Goal: Task Accomplishment & Management: Use online tool/utility

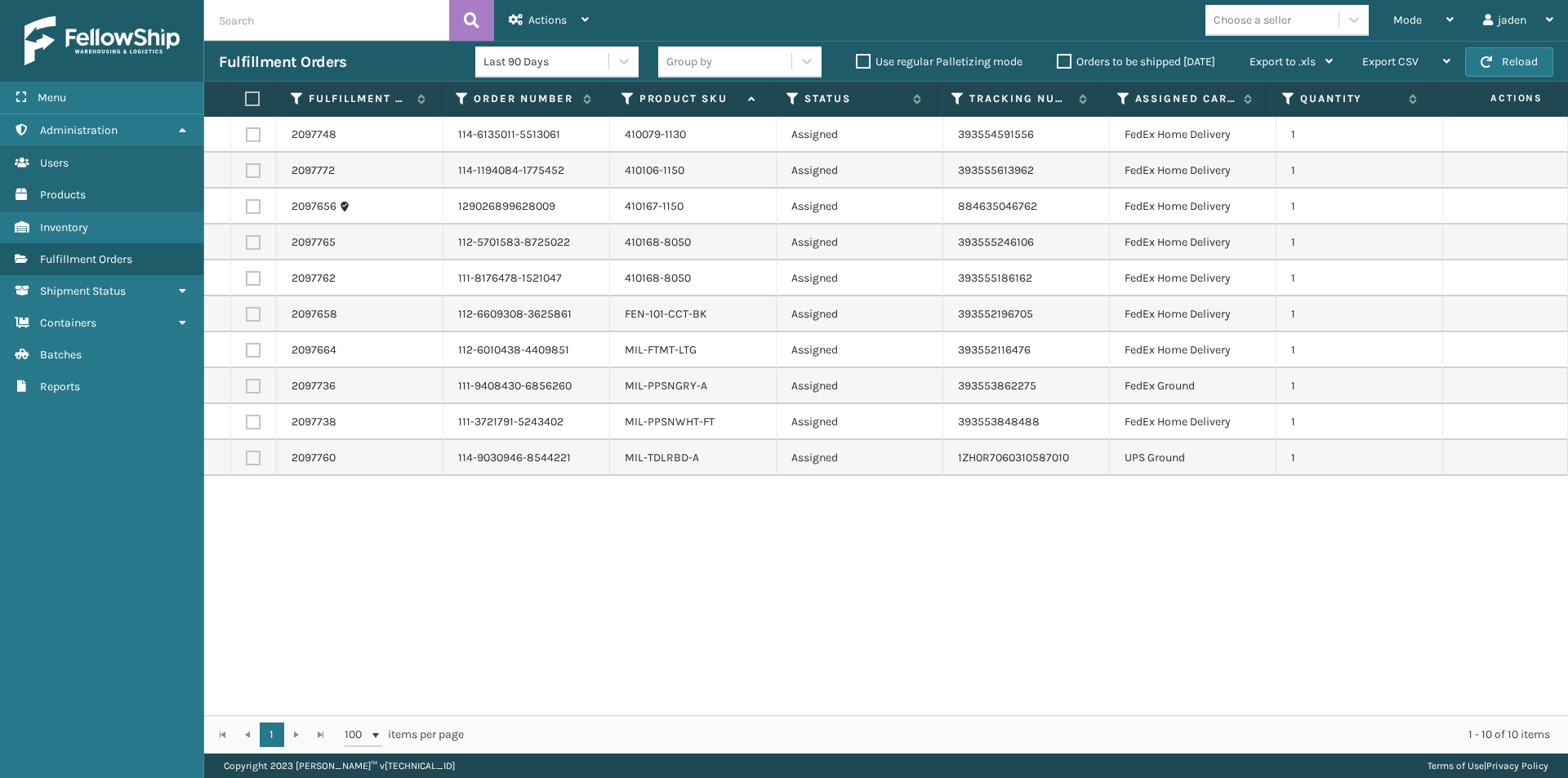
drag, startPoint x: 1264, startPoint y: 581, endPoint x: 782, endPoint y: 626, distance: 484.1
click at [782, 626] on div "2097748 114-6135011-5513061 410079-1130 Assigned 393554591556 FedEx Home Delive…" at bounding box center [886, 416] width 1364 height 598
click at [246, 458] on label at bounding box center [253, 458] width 15 height 15
click at [246, 458] on input "checkbox" at bounding box center [246, 456] width 1 height 10
checkbox input "true"
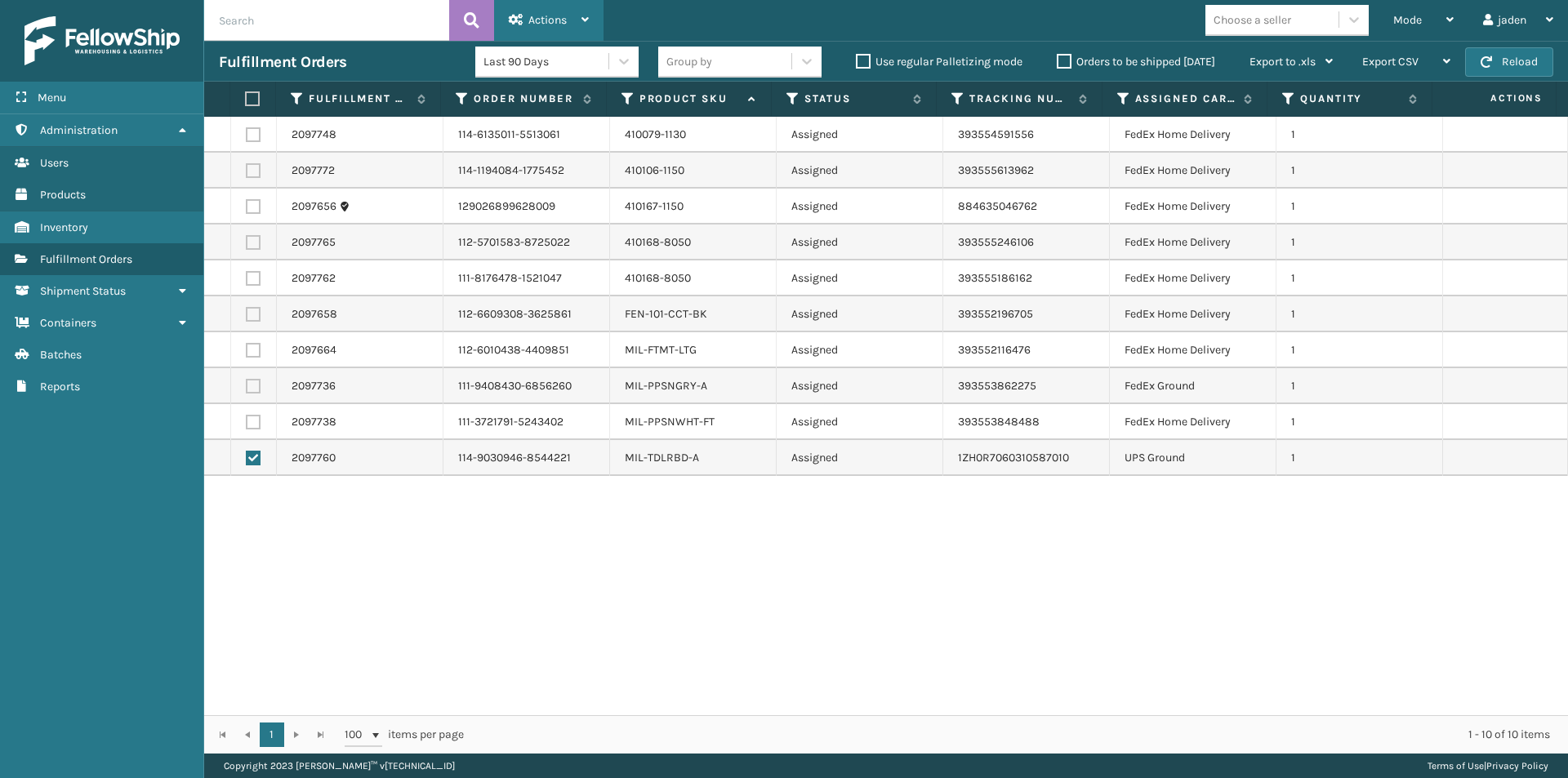
click at [549, 24] on span "Actions" at bounding box center [547, 20] width 38 height 14
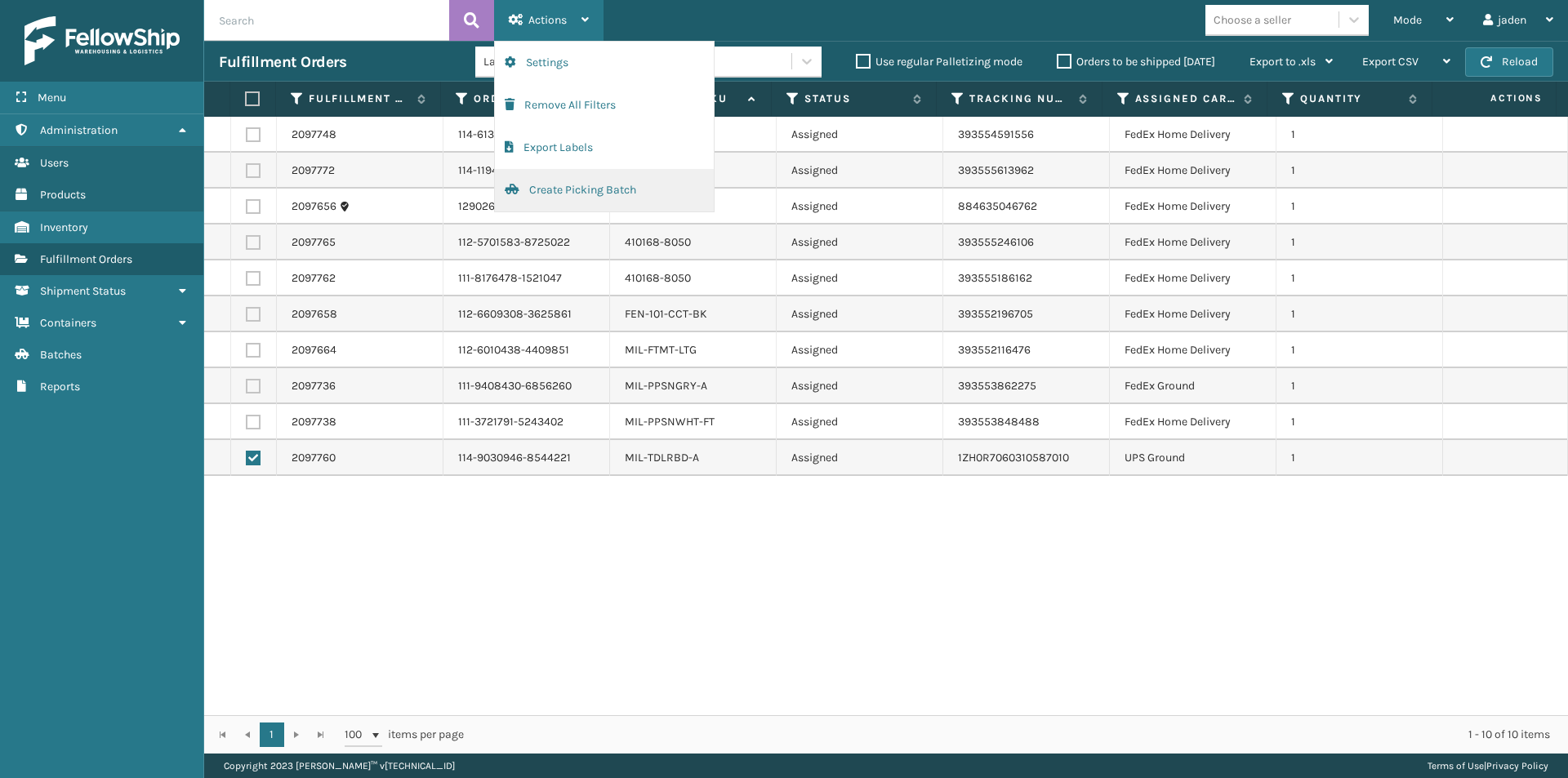
click at [545, 187] on button "Create Picking Batch" at bounding box center [604, 189] width 219 height 42
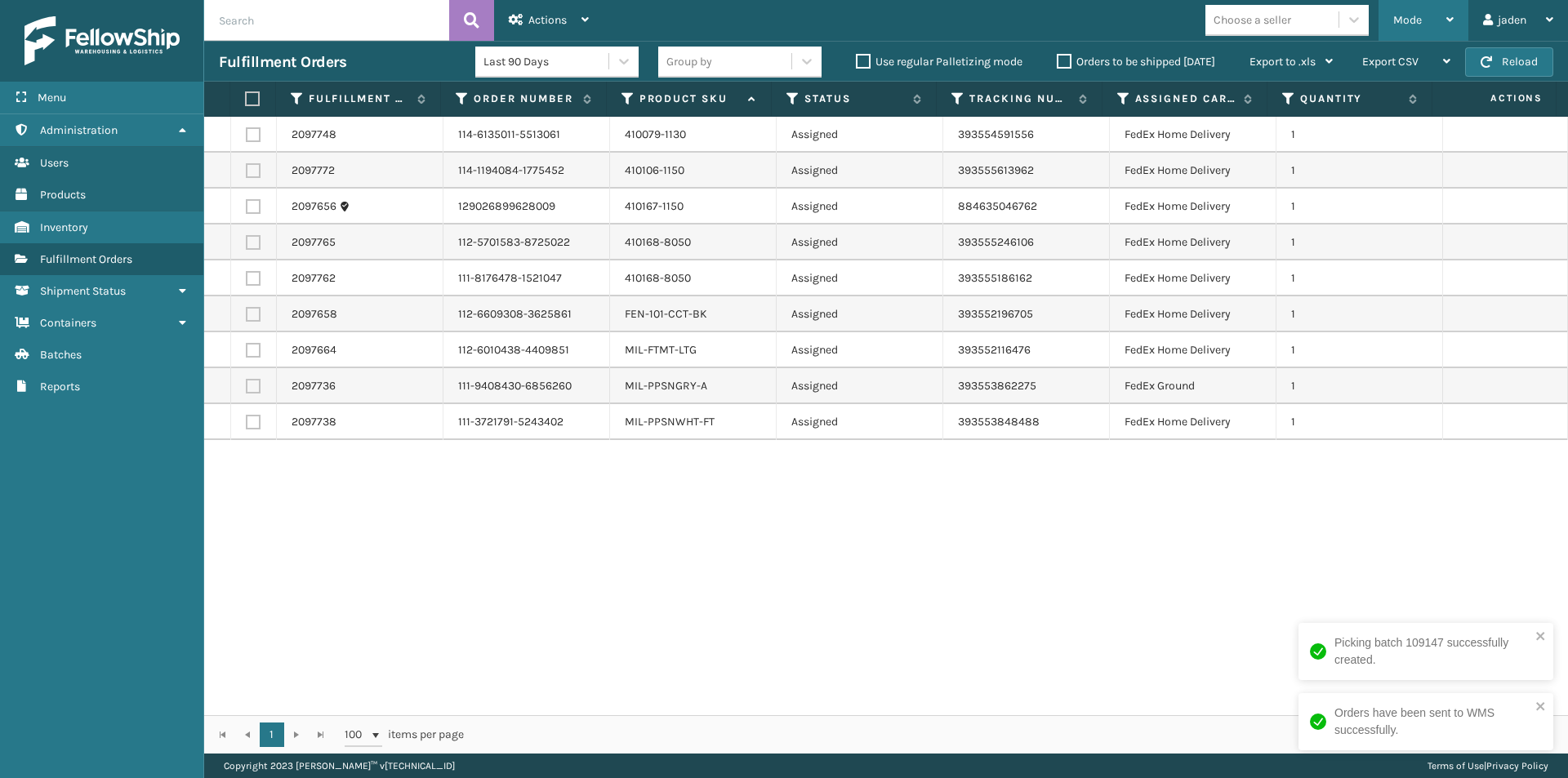
click at [1407, 37] on div "Mode" at bounding box center [1424, 21] width 60 height 41
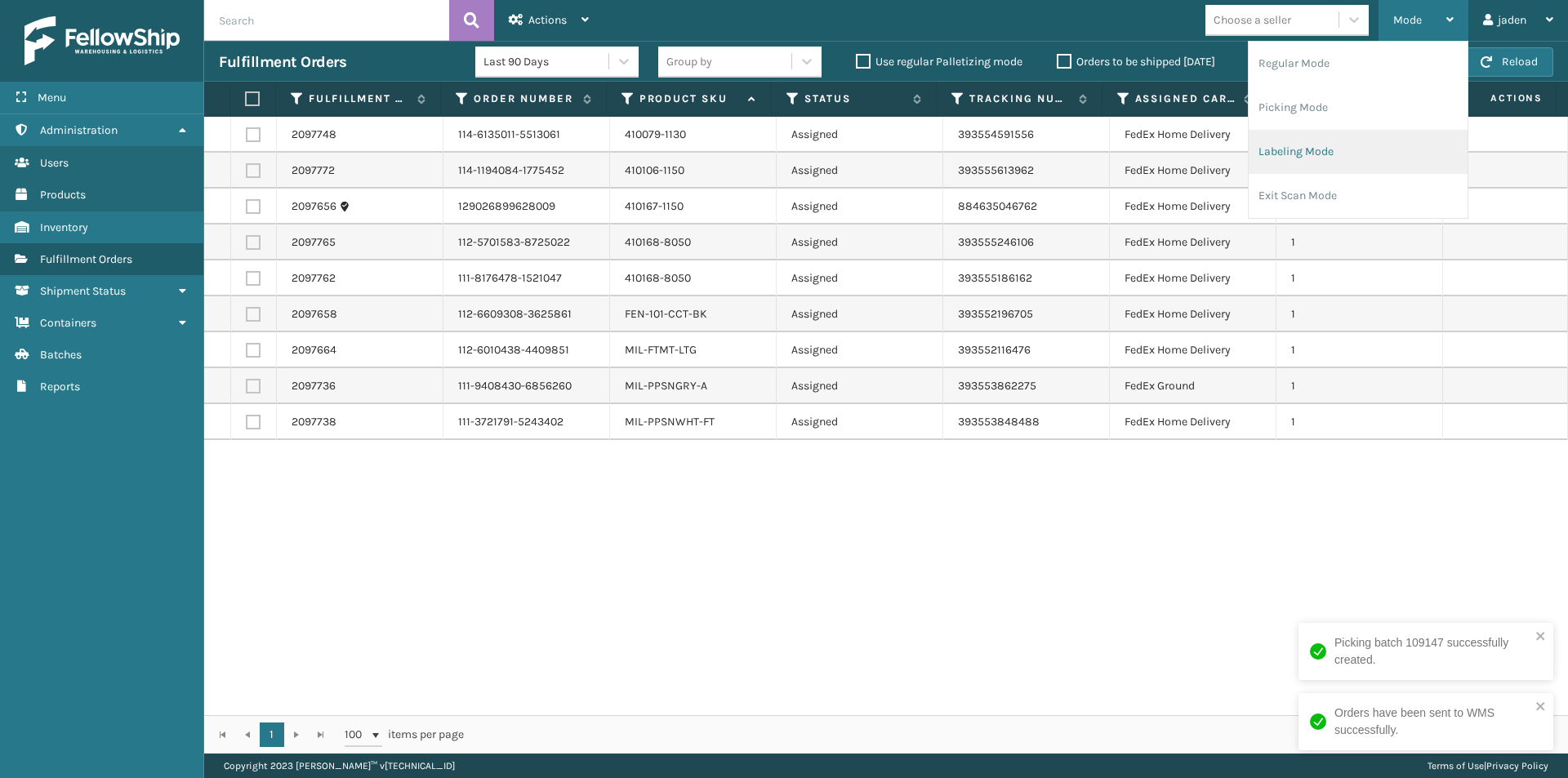
click at [1331, 153] on li "Labeling Mode" at bounding box center [1358, 151] width 219 height 44
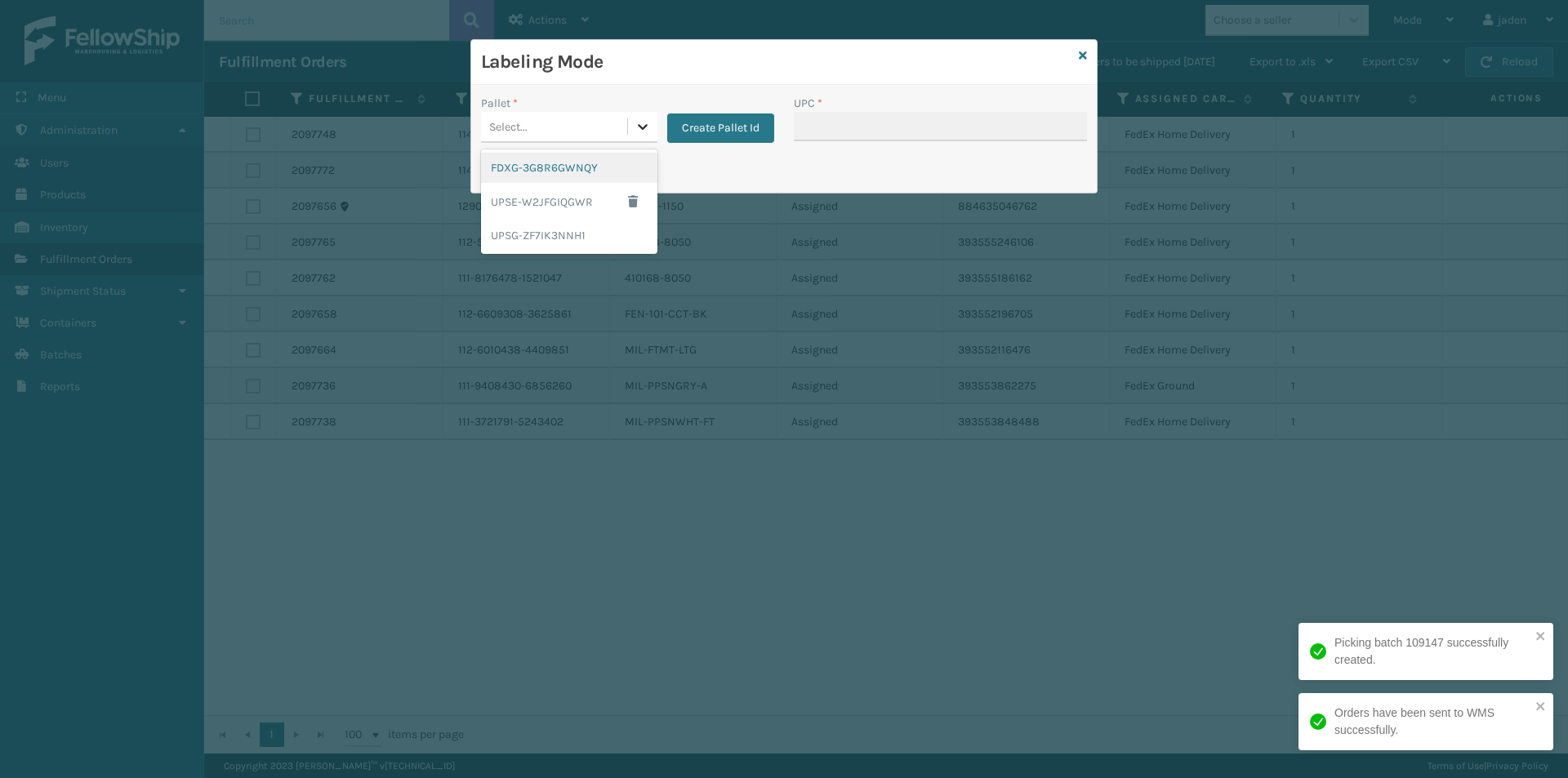
click at [630, 127] on div at bounding box center [642, 126] width 29 height 29
click at [514, 238] on div "UPSG-ZF7IK3NNH1" at bounding box center [569, 235] width 176 height 30
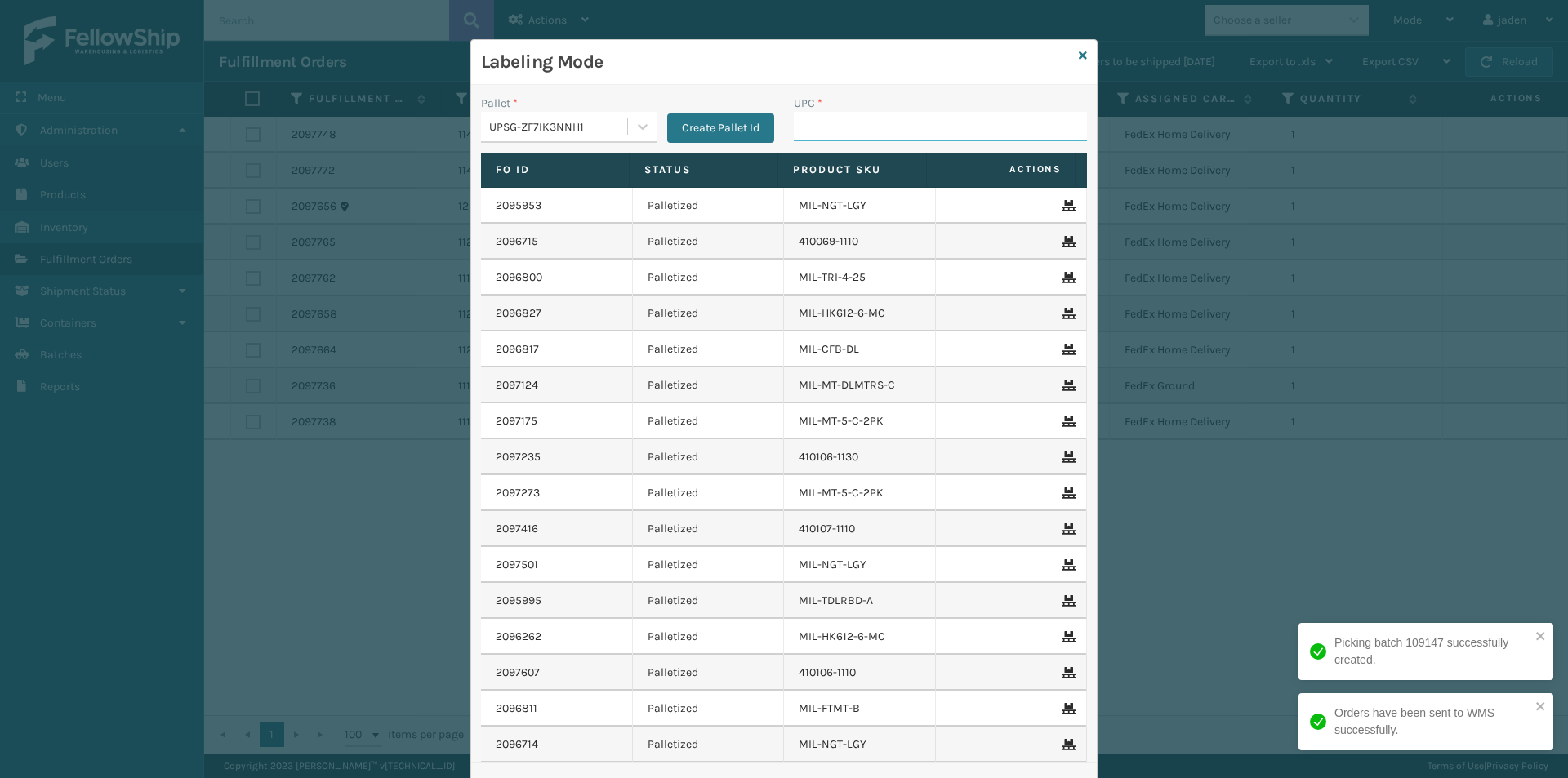
click at [858, 127] on input "UPC *" at bounding box center [940, 126] width 294 height 29
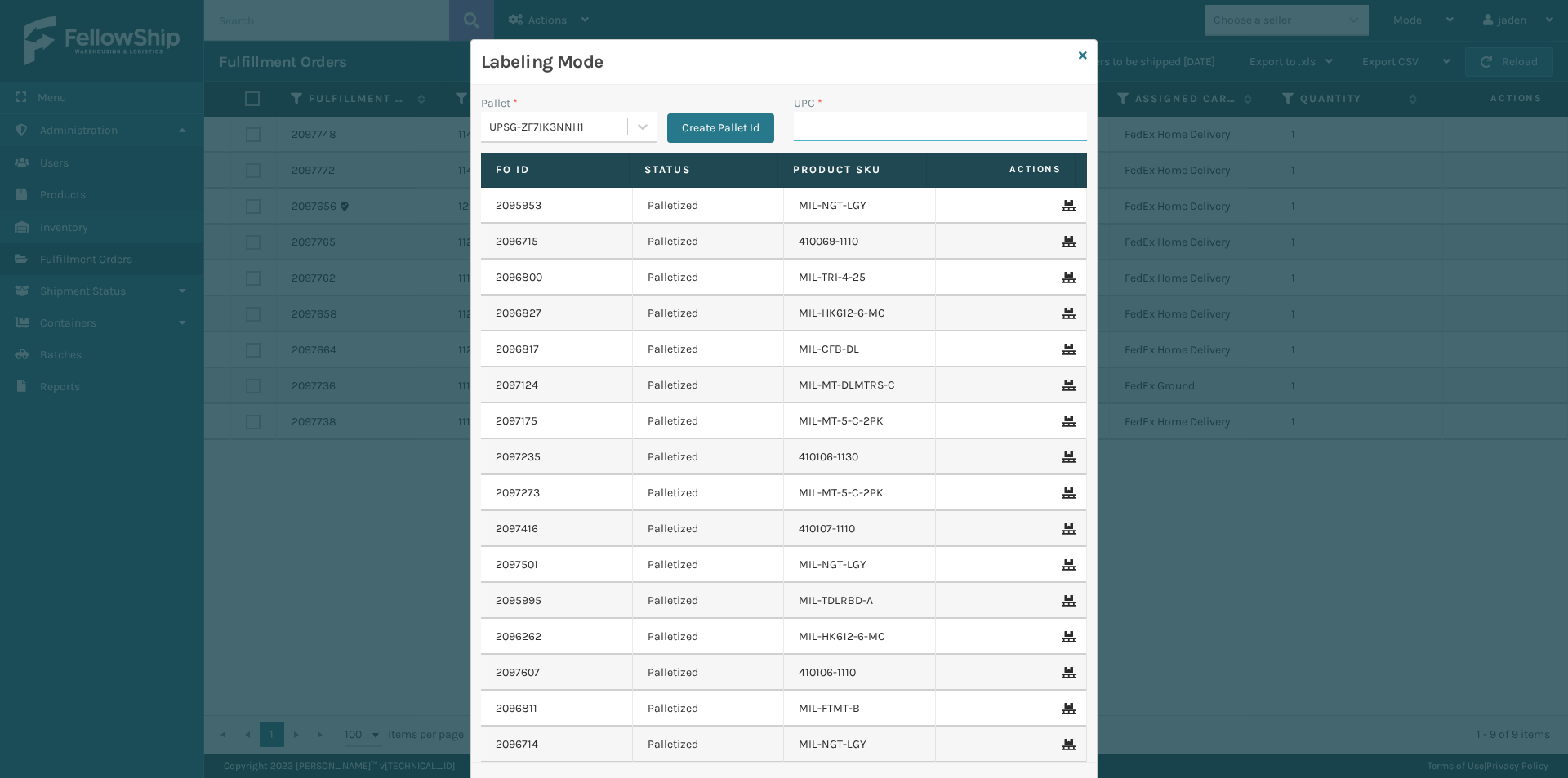
click at [863, 128] on input "UPC *" at bounding box center [940, 126] width 294 height 29
click at [843, 114] on input "UPC *" at bounding box center [940, 126] width 294 height 29
click at [1080, 53] on icon at bounding box center [1082, 55] width 8 height 11
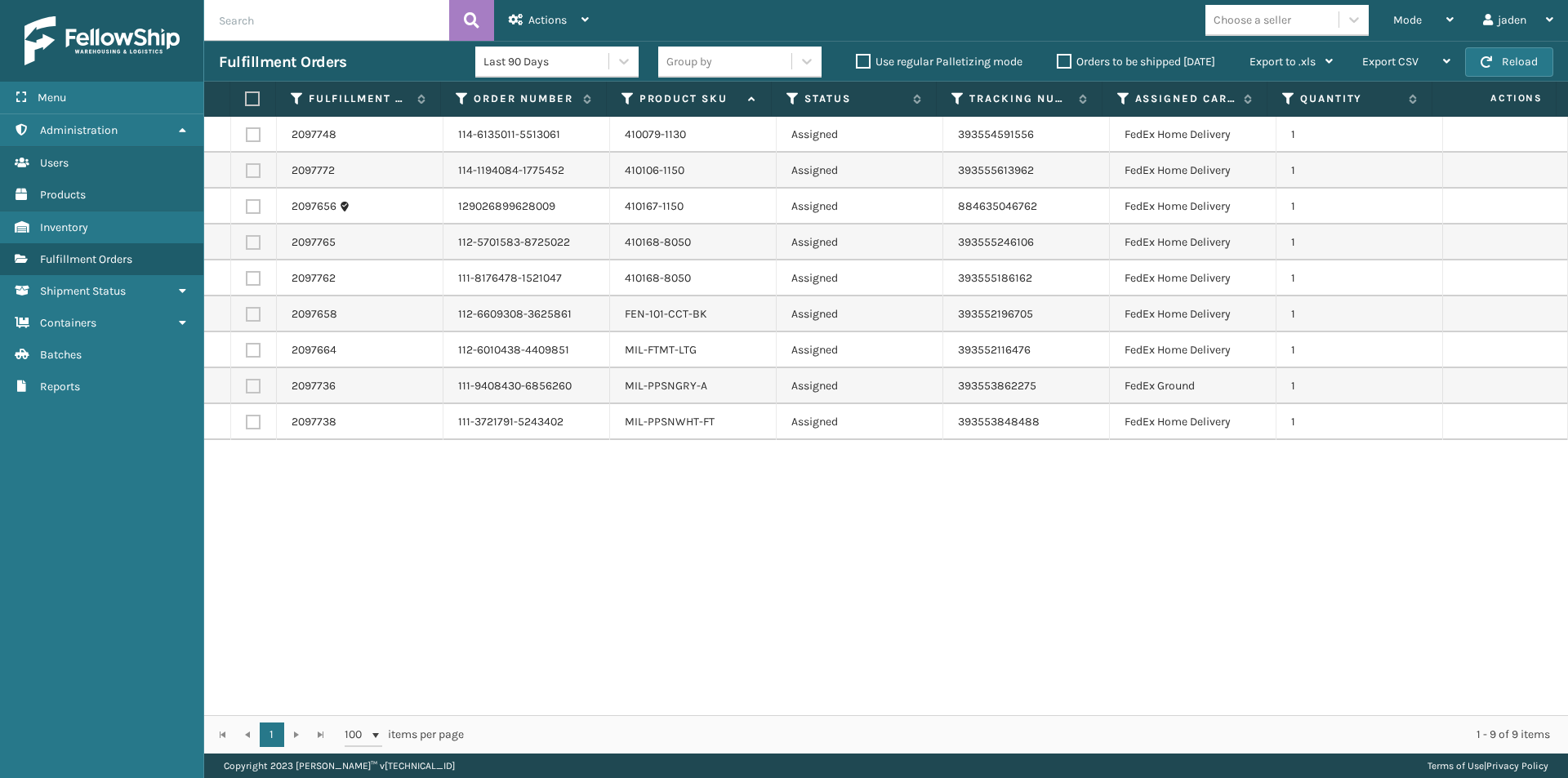
drag, startPoint x: 1077, startPoint y: 440, endPoint x: 699, endPoint y: 482, distance: 380.3
click at [717, 516] on div "2097748 114-6135011-5513061 410079-1130 Assigned 393554591556 FedEx Home Delive…" at bounding box center [886, 416] width 1364 height 598
click at [253, 96] on label at bounding box center [249, 99] width 10 height 15
click at [246, 96] on input "checkbox" at bounding box center [245, 98] width 1 height 10
checkbox input "true"
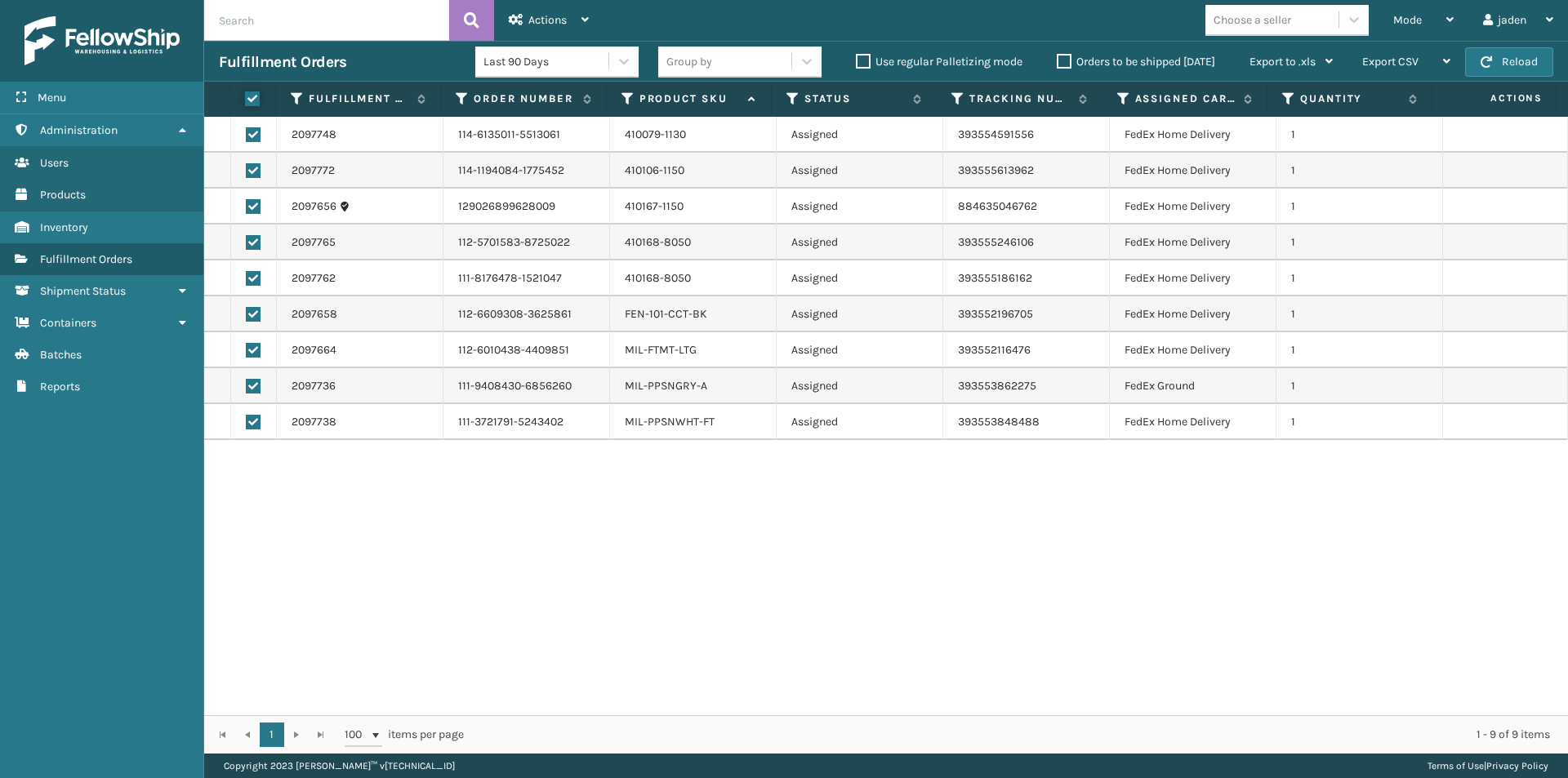
checkbox input "true"
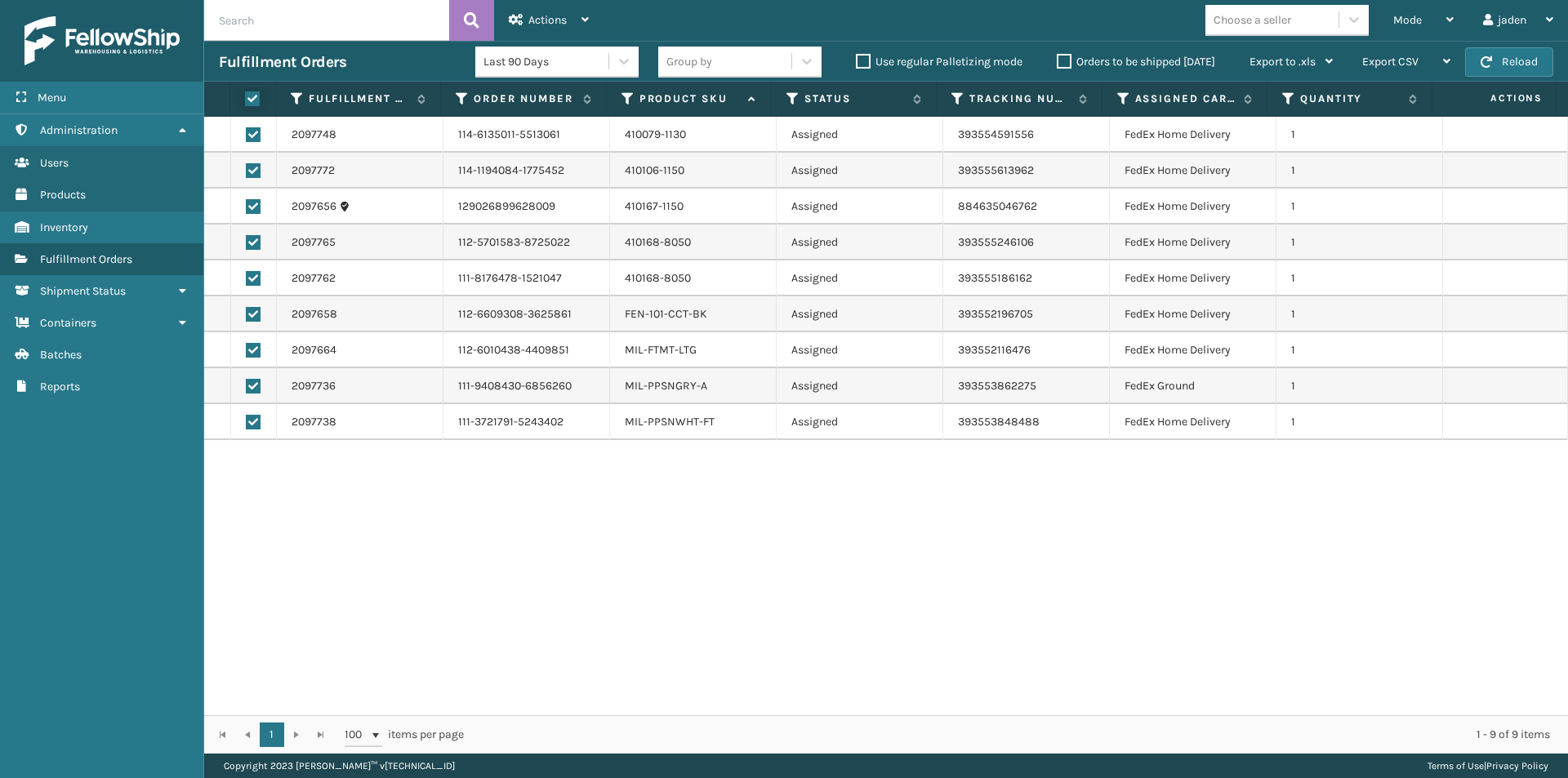
checkbox input "true"
click at [547, 22] on span "Actions" at bounding box center [547, 20] width 38 height 14
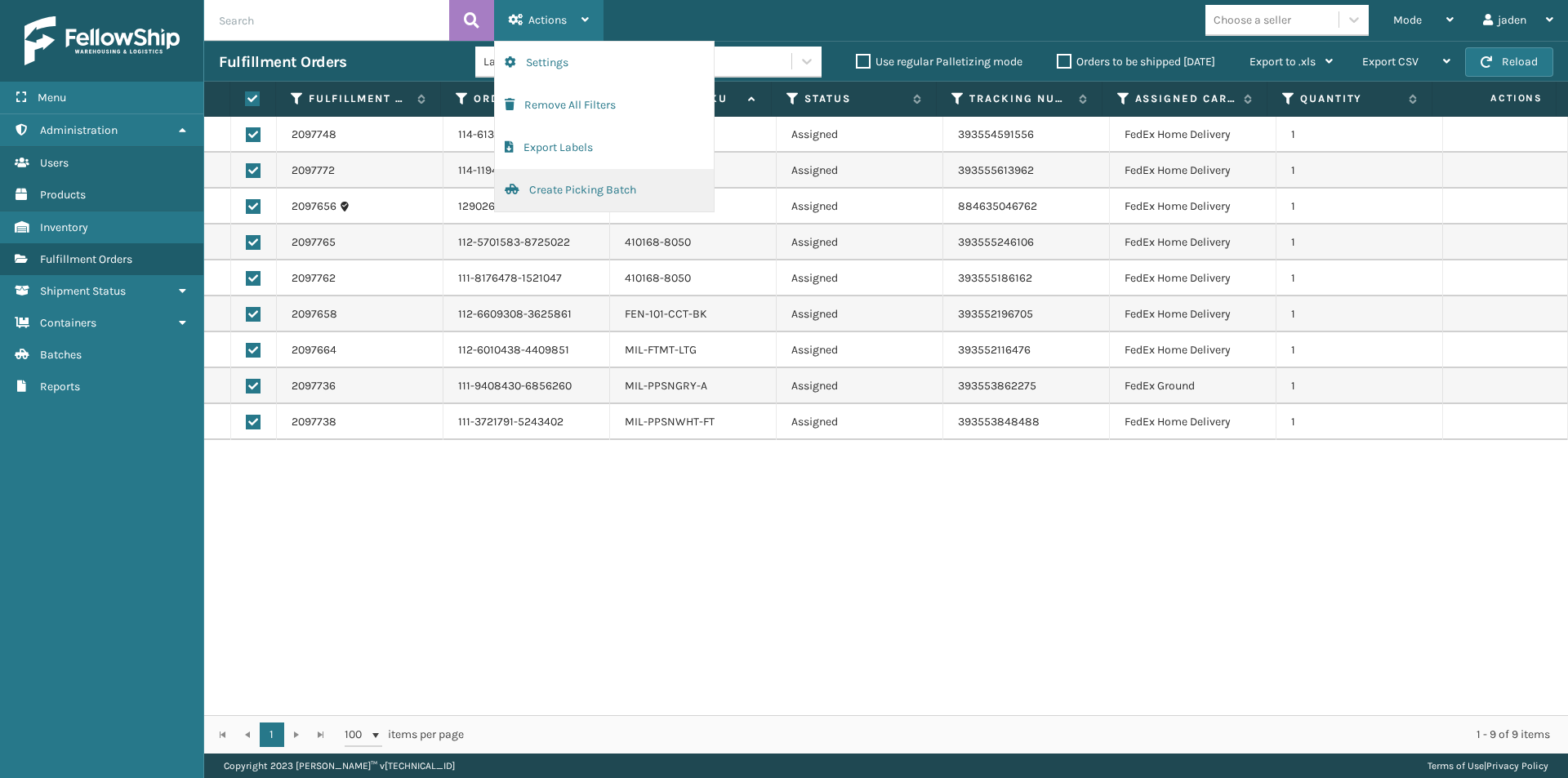
click at [588, 193] on button "Create Picking Batch" at bounding box center [604, 189] width 219 height 42
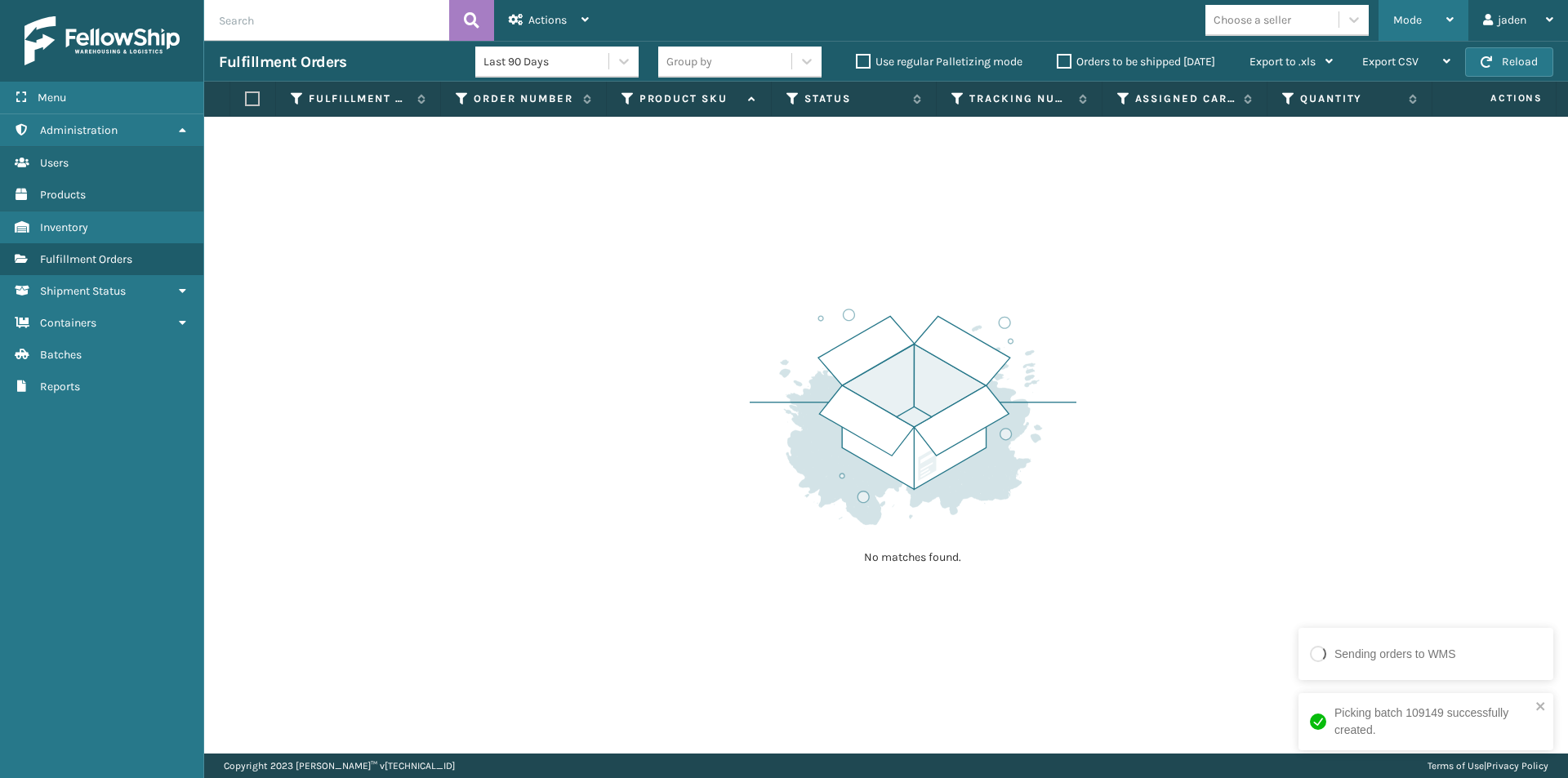
click at [1399, 22] on span "Mode" at bounding box center [1408, 20] width 28 height 14
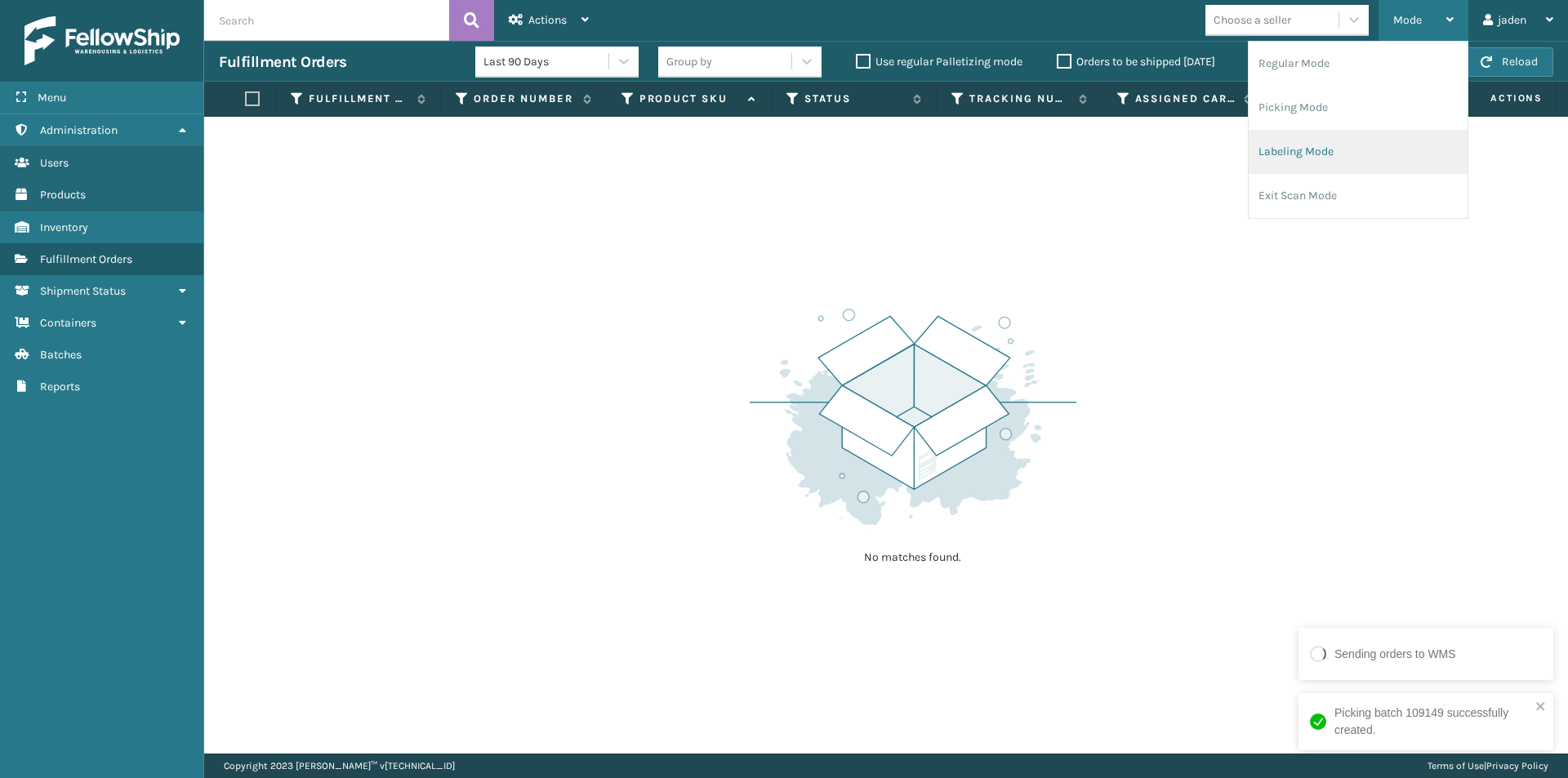
click at [1347, 155] on li "Labeling Mode" at bounding box center [1358, 151] width 219 height 44
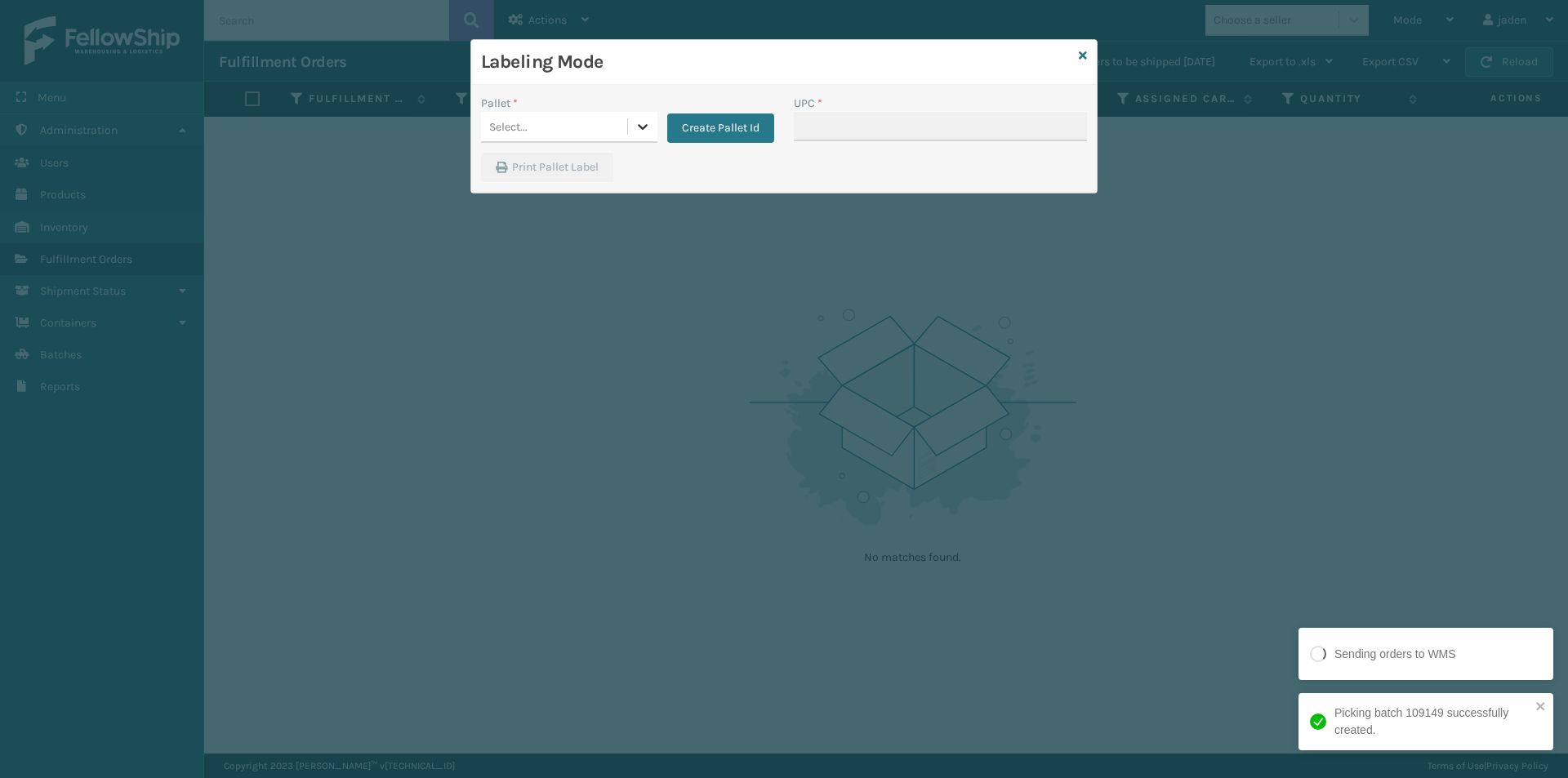
click at [641, 133] on icon at bounding box center [642, 126] width 16 height 16
click at [553, 158] on div "FDXG-3G8R6GWNQY" at bounding box center [569, 168] width 176 height 30
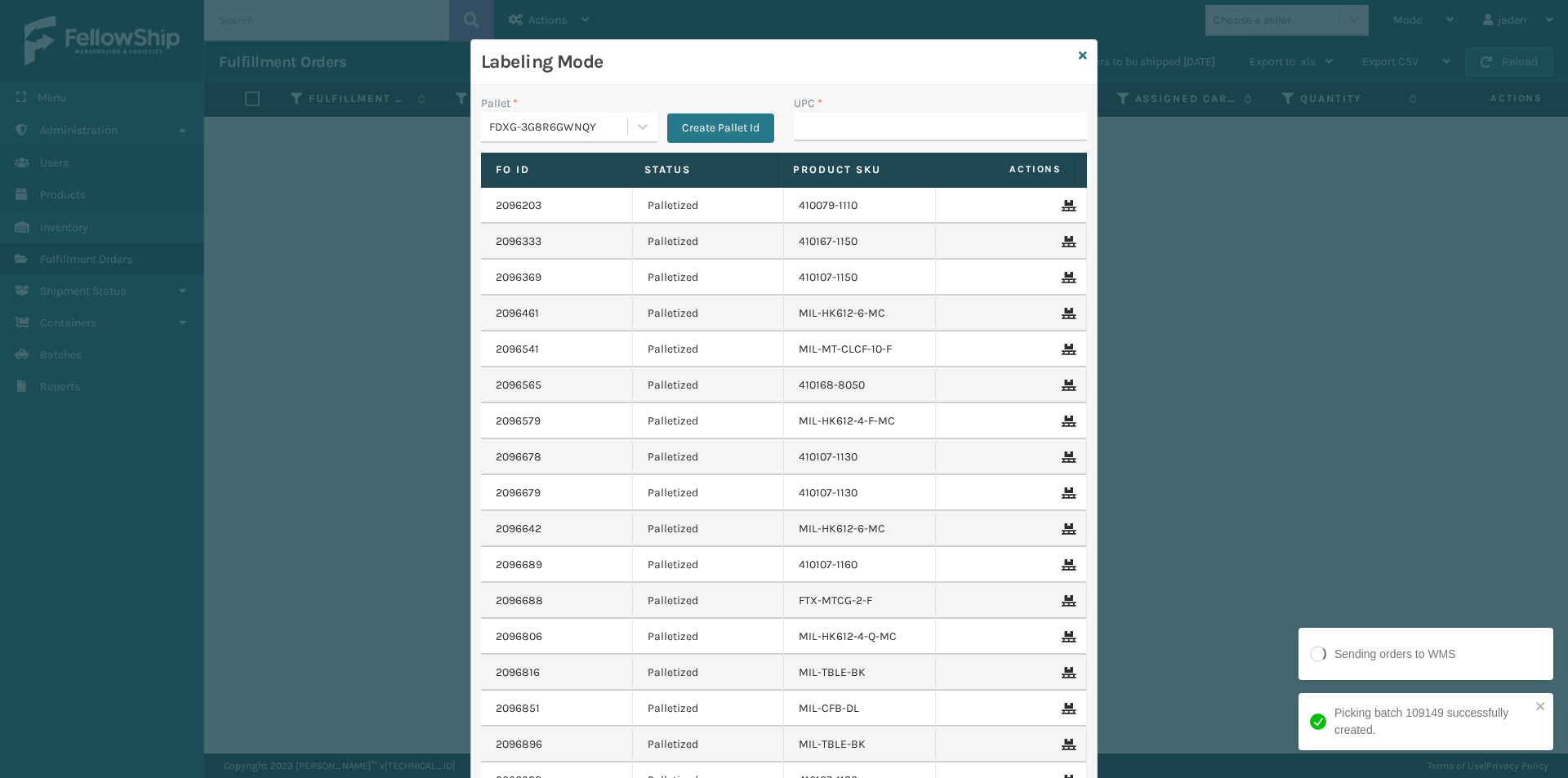
click at [869, 155] on th "Product SKU" at bounding box center [852, 170] width 148 height 35
click at [875, 130] on input "UPC *" at bounding box center [940, 126] width 294 height 29
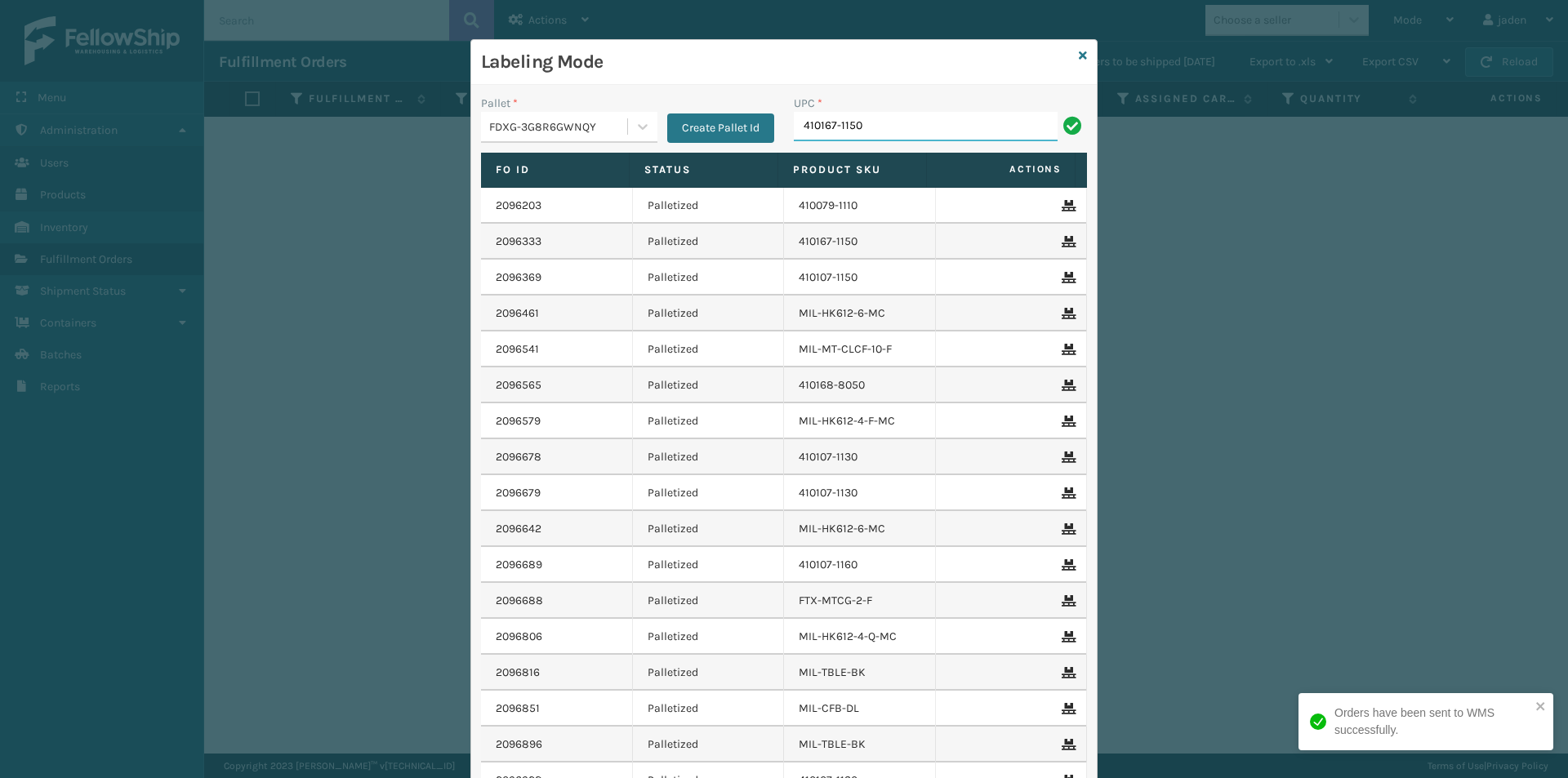
type input "410167-1150"
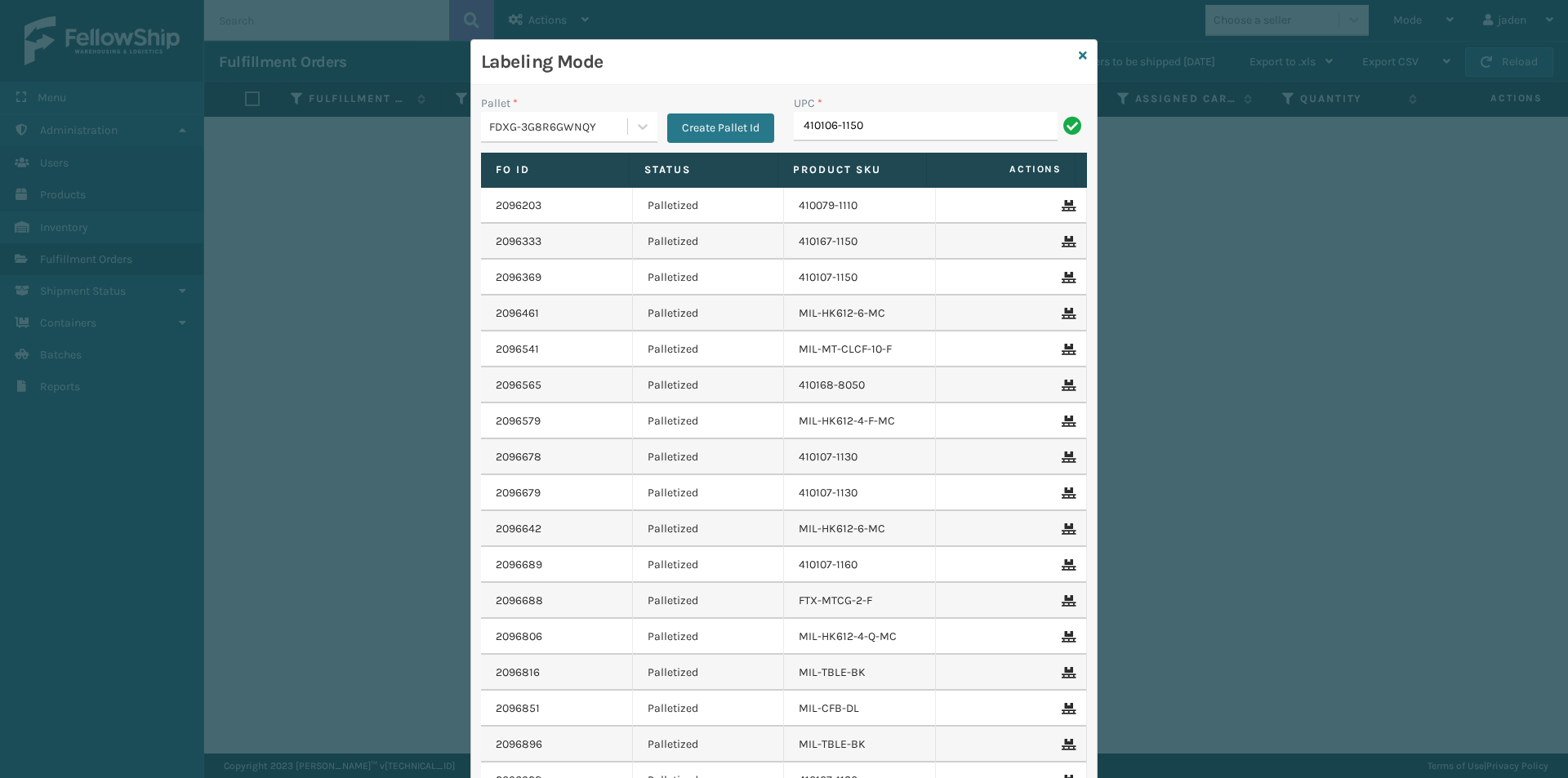
type input "410106-1150"
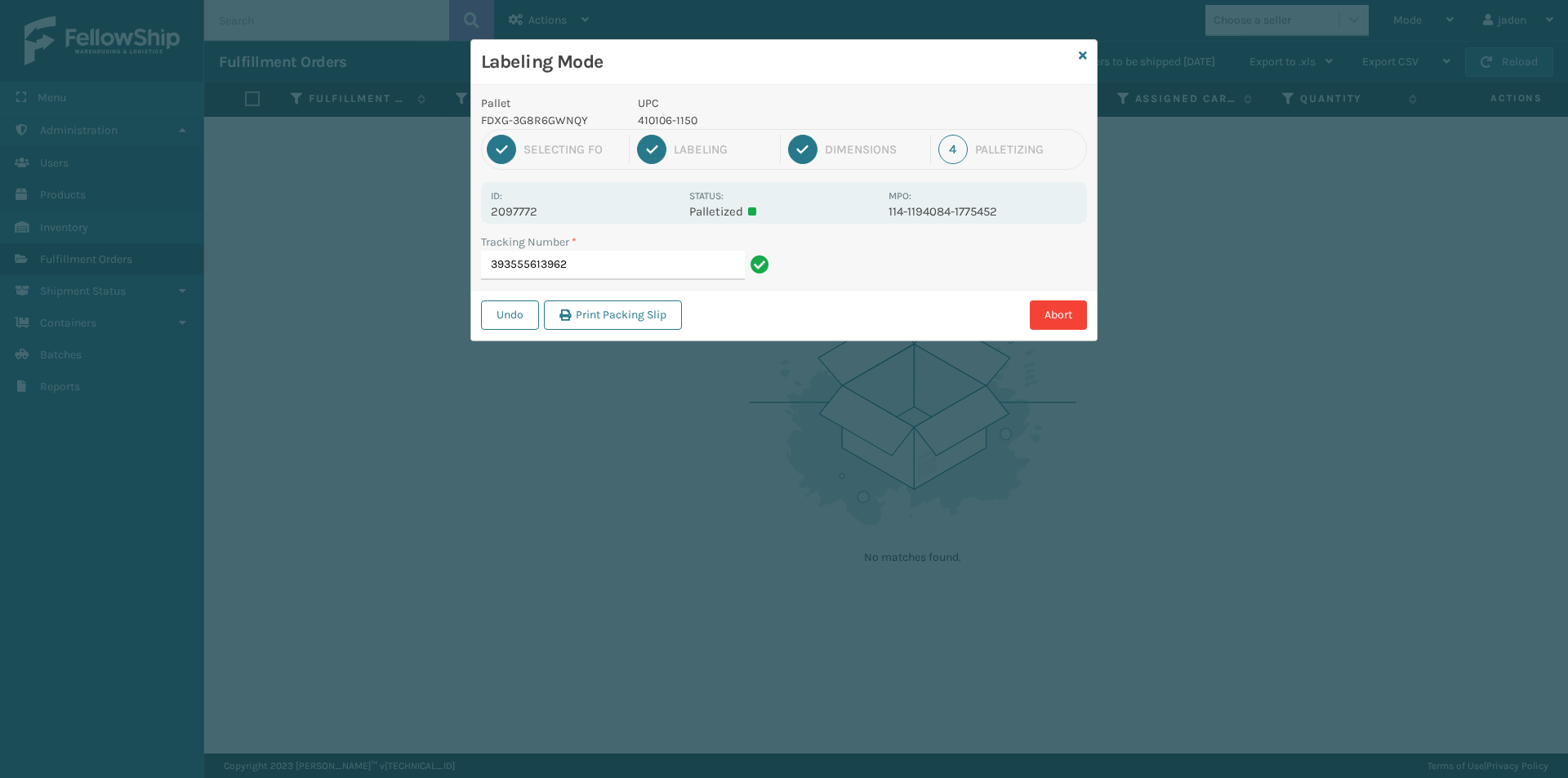
type input "3935556139624"
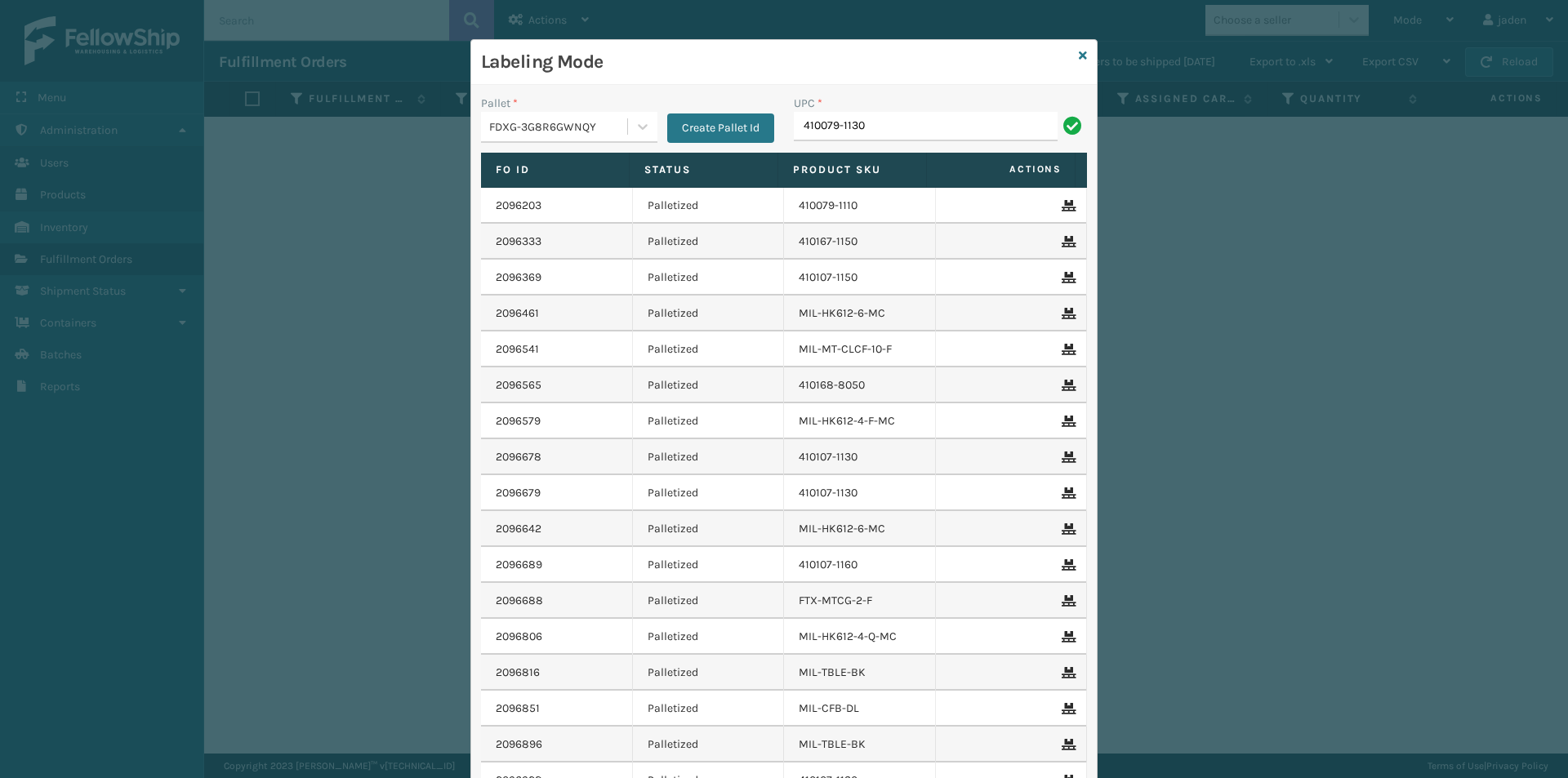
type input "410079-1130"
type input "410168-8050"
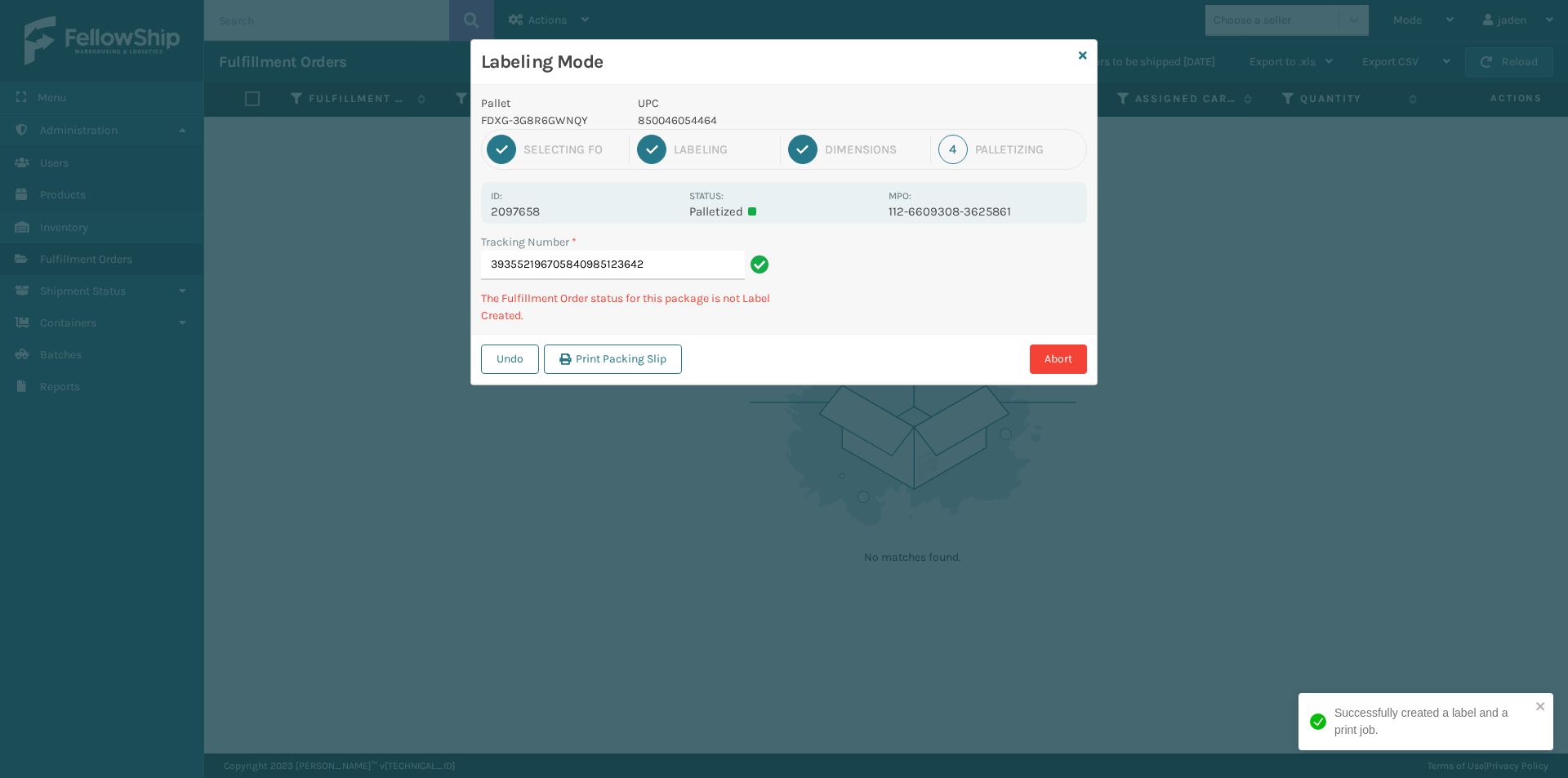
type input "393552196705840985123642"
type input "393553862275840985124564"
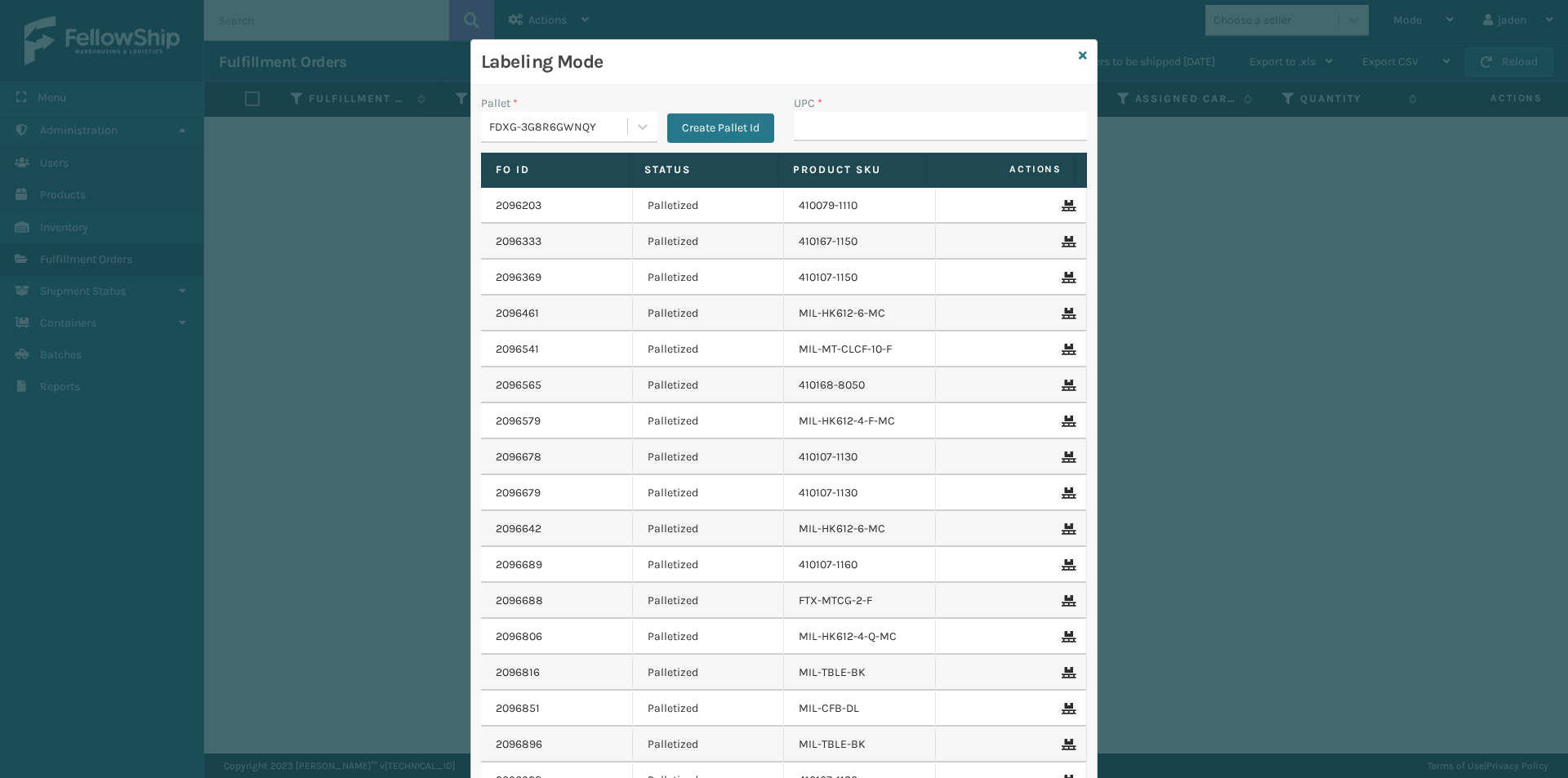
click at [1072, 63] on div "Labeling Mode" at bounding box center [783, 63] width 626 height 45
click at [1078, 60] on icon at bounding box center [1082, 55] width 8 height 11
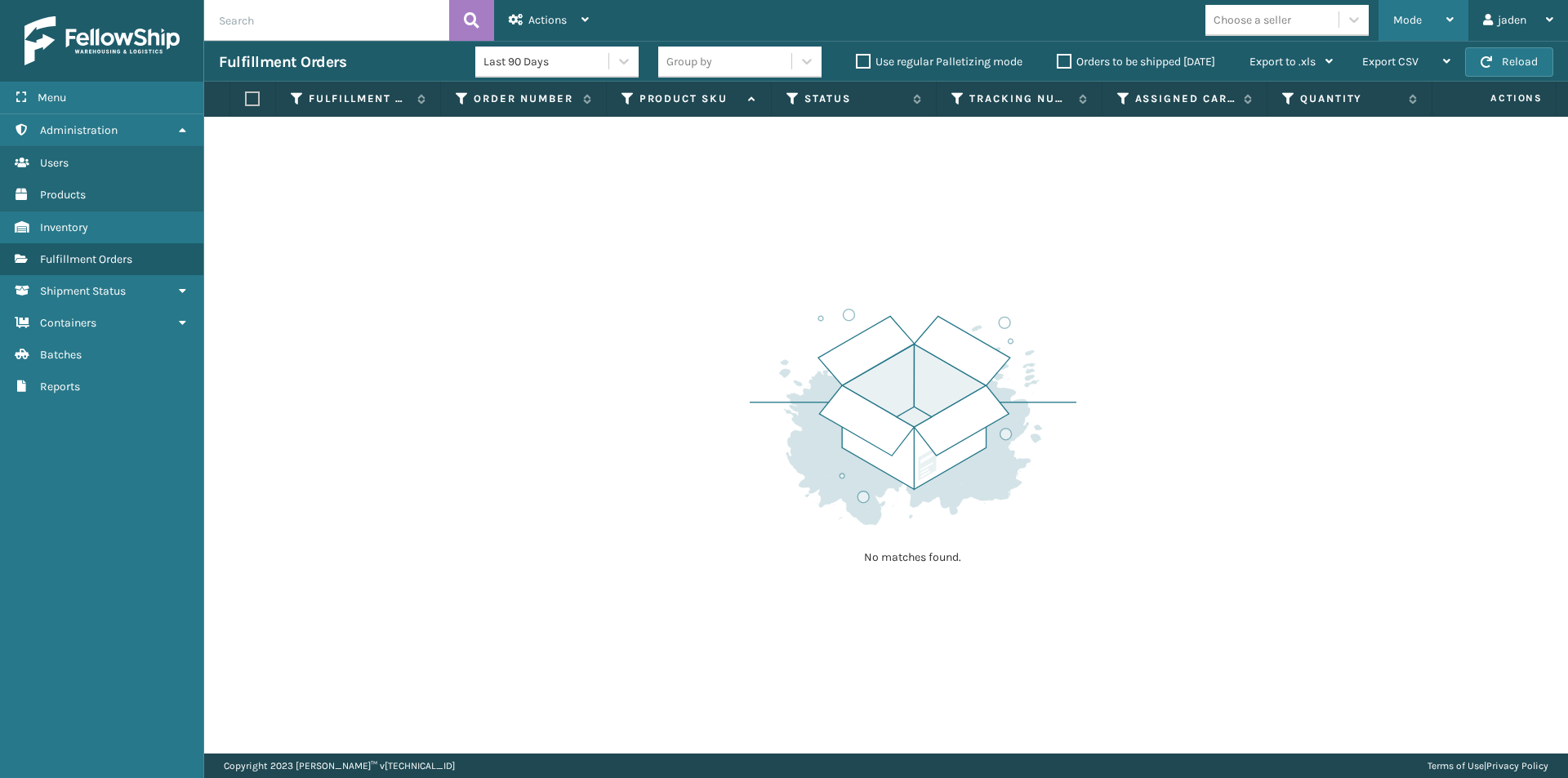
click at [1461, 24] on div "Mode Regular Mode Picking Mode Labeling Mode Exit Scan Mode" at bounding box center [1424, 21] width 90 height 41
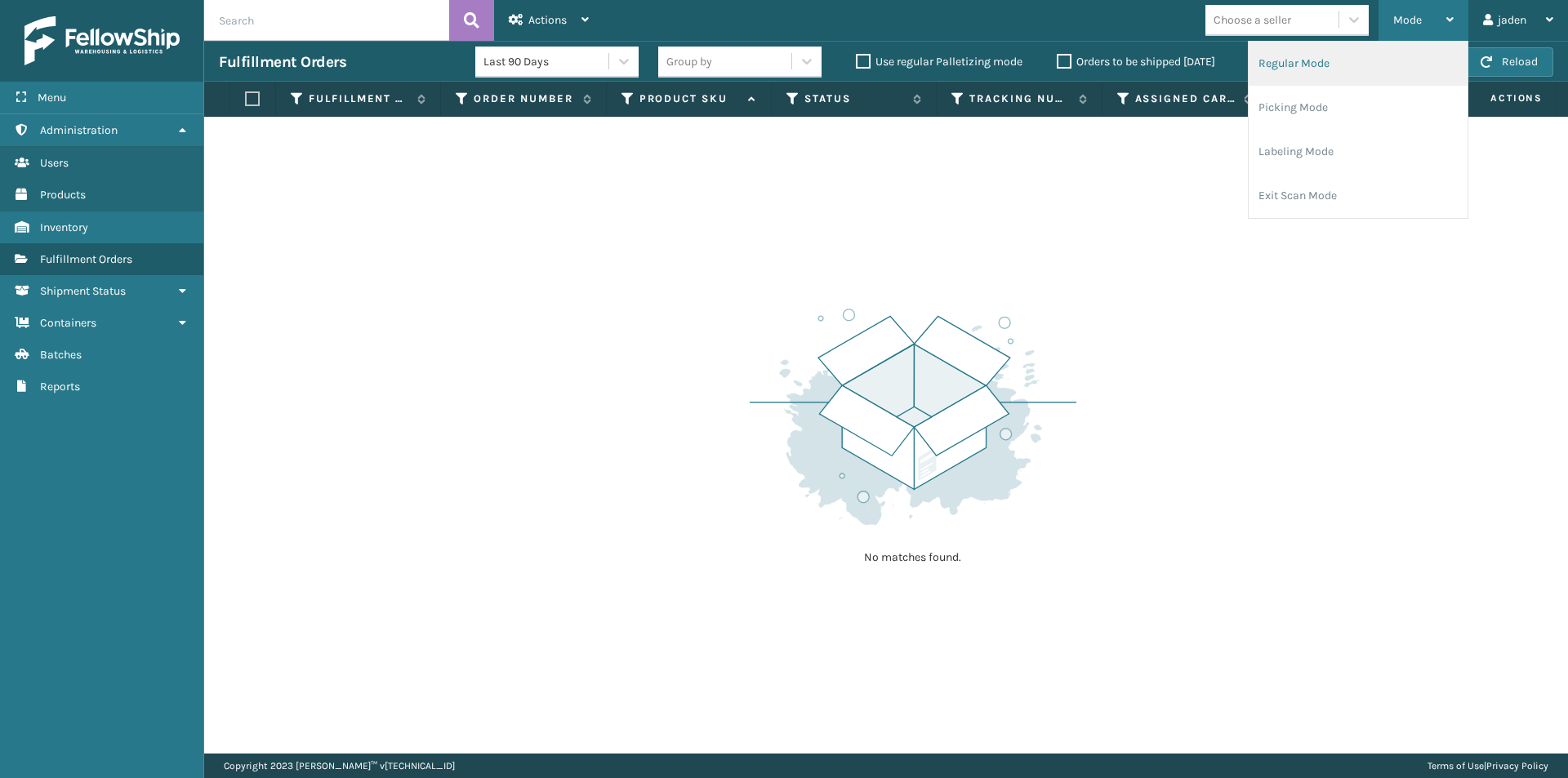
click at [1369, 67] on li "Regular Mode" at bounding box center [1358, 63] width 219 height 44
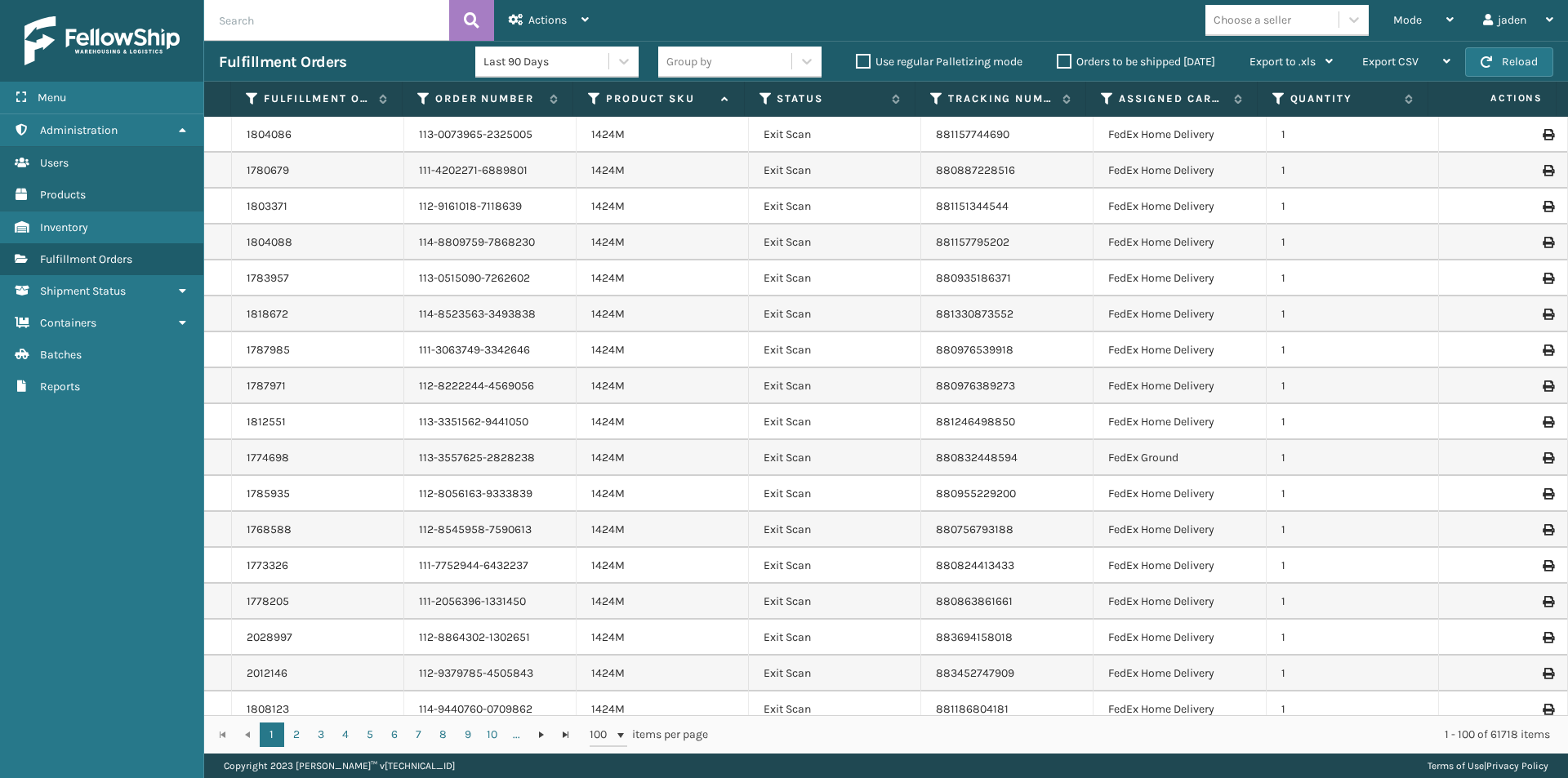
click at [755, 97] on th "Status" at bounding box center [830, 98] width 171 height 35
click at [762, 95] on icon at bounding box center [766, 99] width 13 height 15
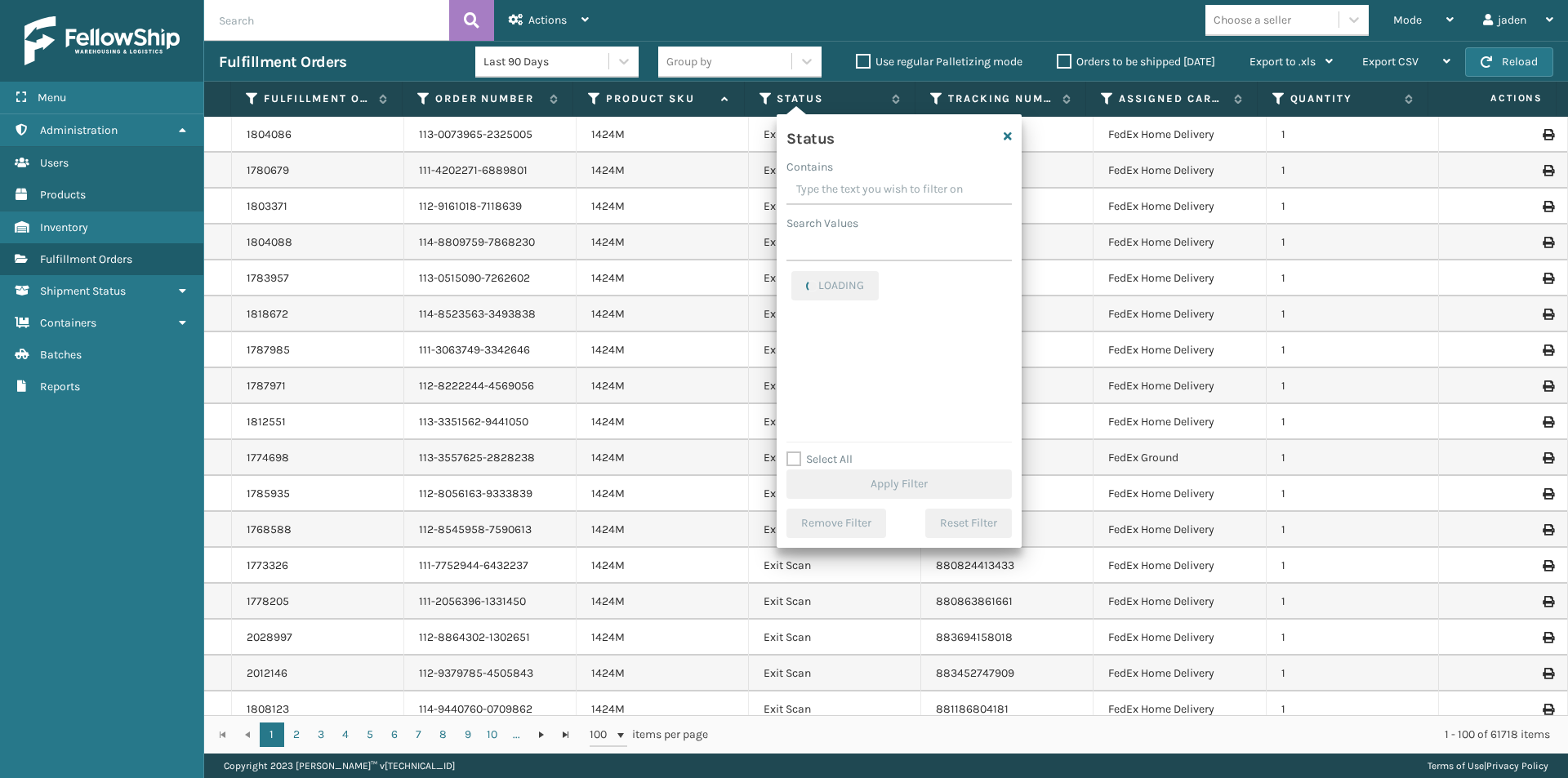
drag, startPoint x: 930, startPoint y: 182, endPoint x: 900, endPoint y: 182, distance: 30.0
click at [900, 182] on input "Contains" at bounding box center [899, 189] width 225 height 29
click at [798, 354] on label "Picking" at bounding box center [821, 355] width 58 height 14
click at [792, 354] on input "Picking" at bounding box center [792, 351] width 1 height 10
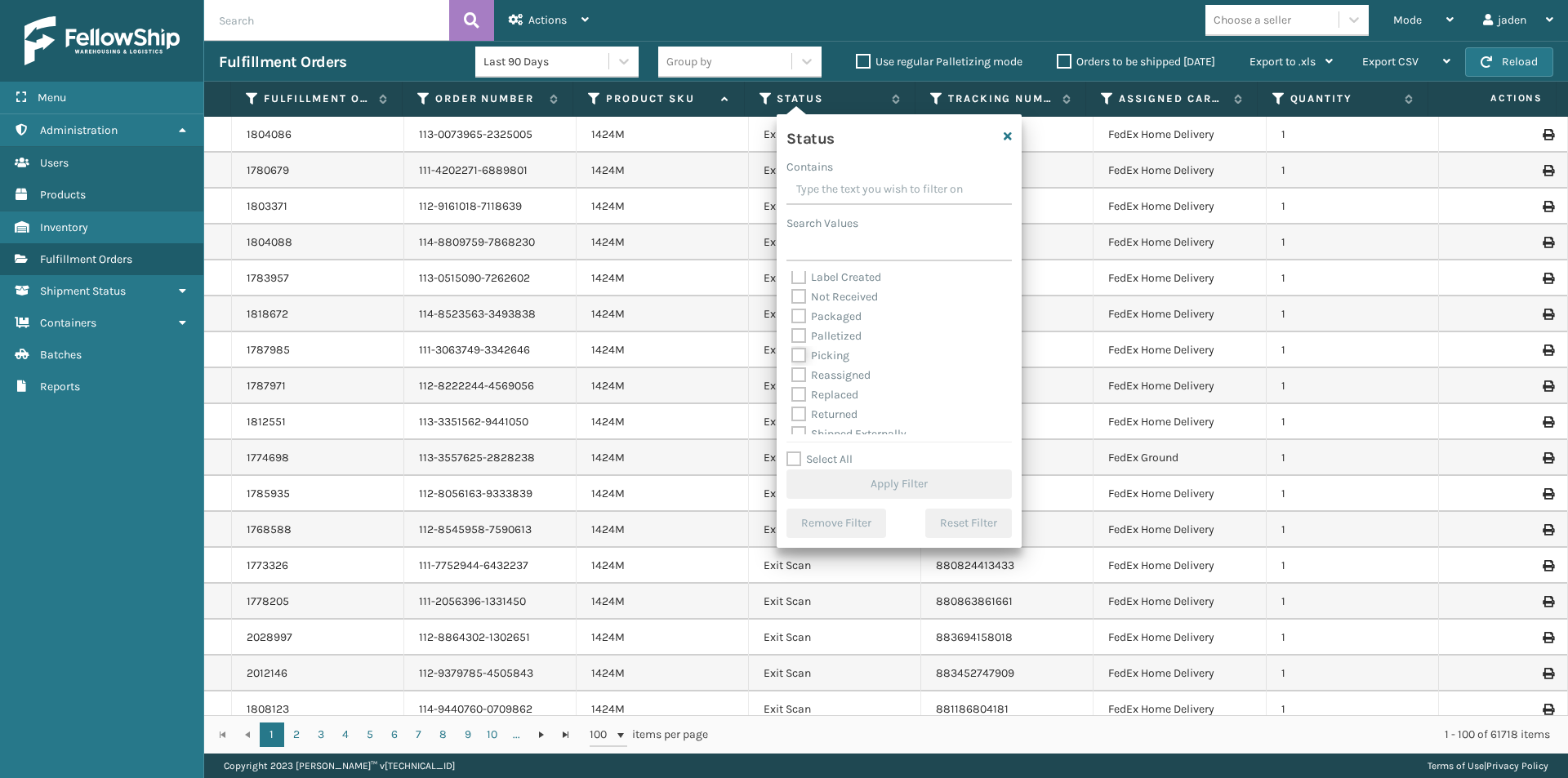
checkbox input "true"
click at [926, 482] on button "Apply Filter" at bounding box center [899, 484] width 225 height 29
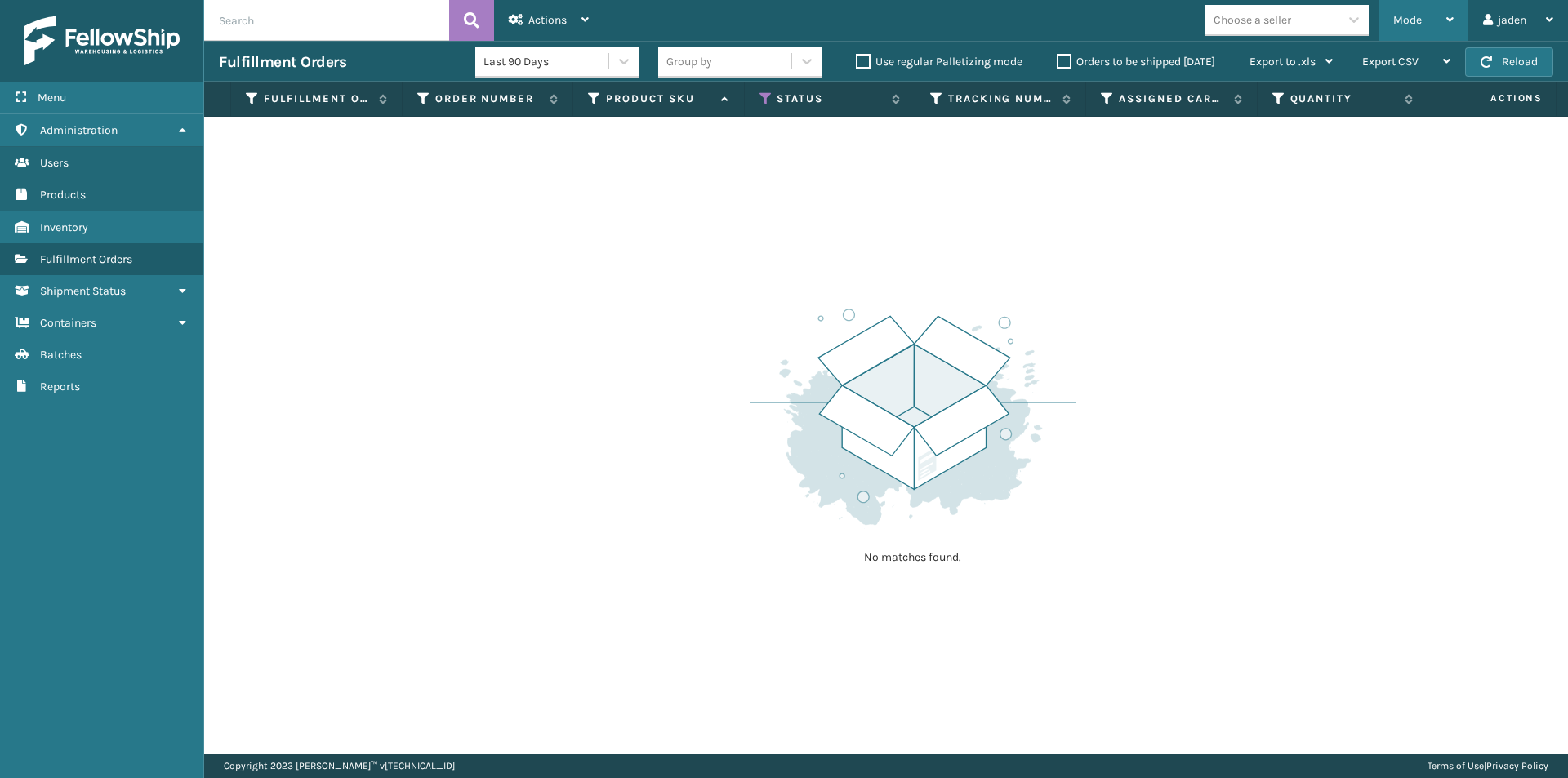
click at [1426, 22] on div "Mode" at bounding box center [1424, 21] width 60 height 41
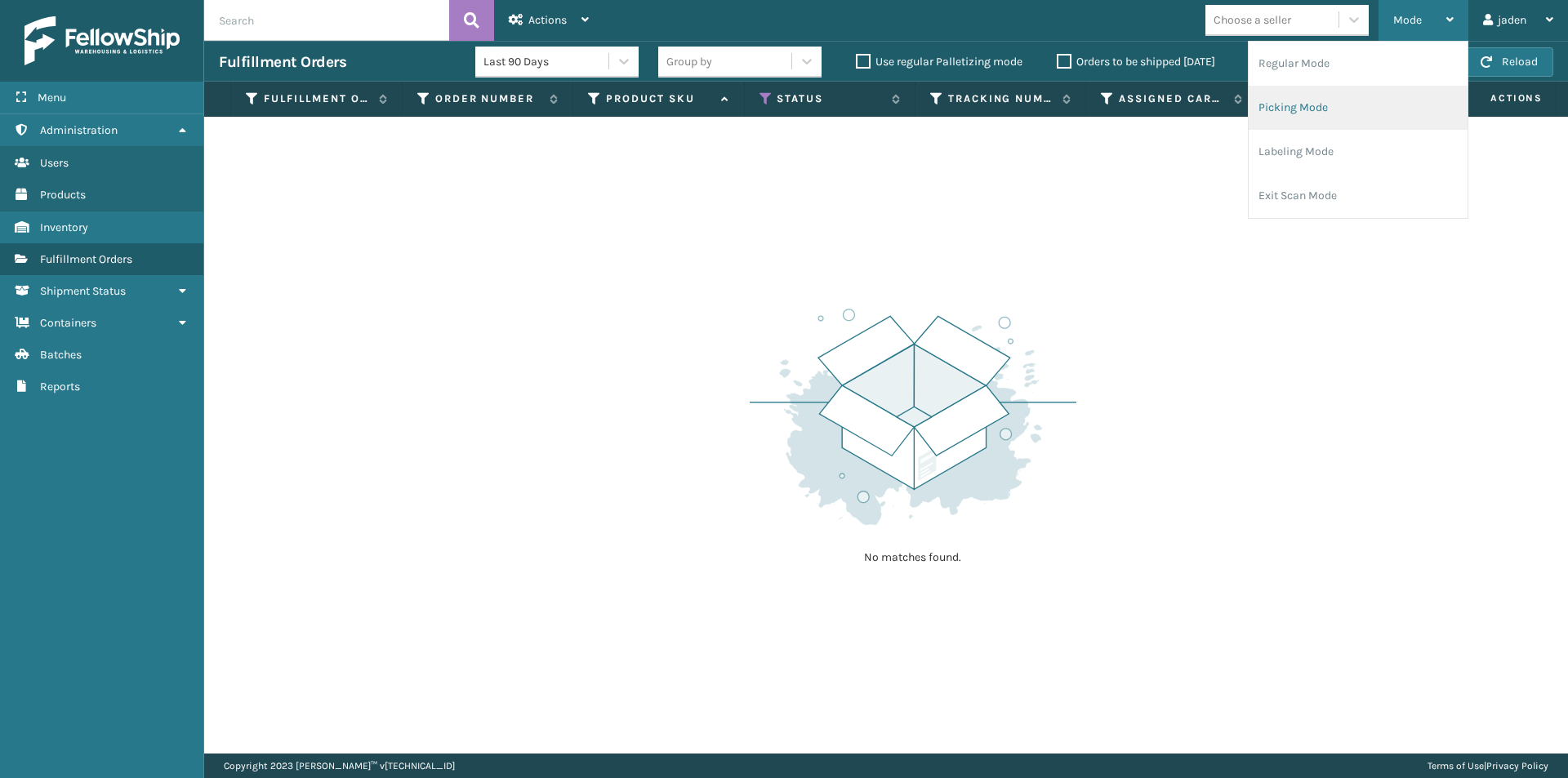
click at [1374, 112] on li "Picking Mode" at bounding box center [1358, 107] width 219 height 44
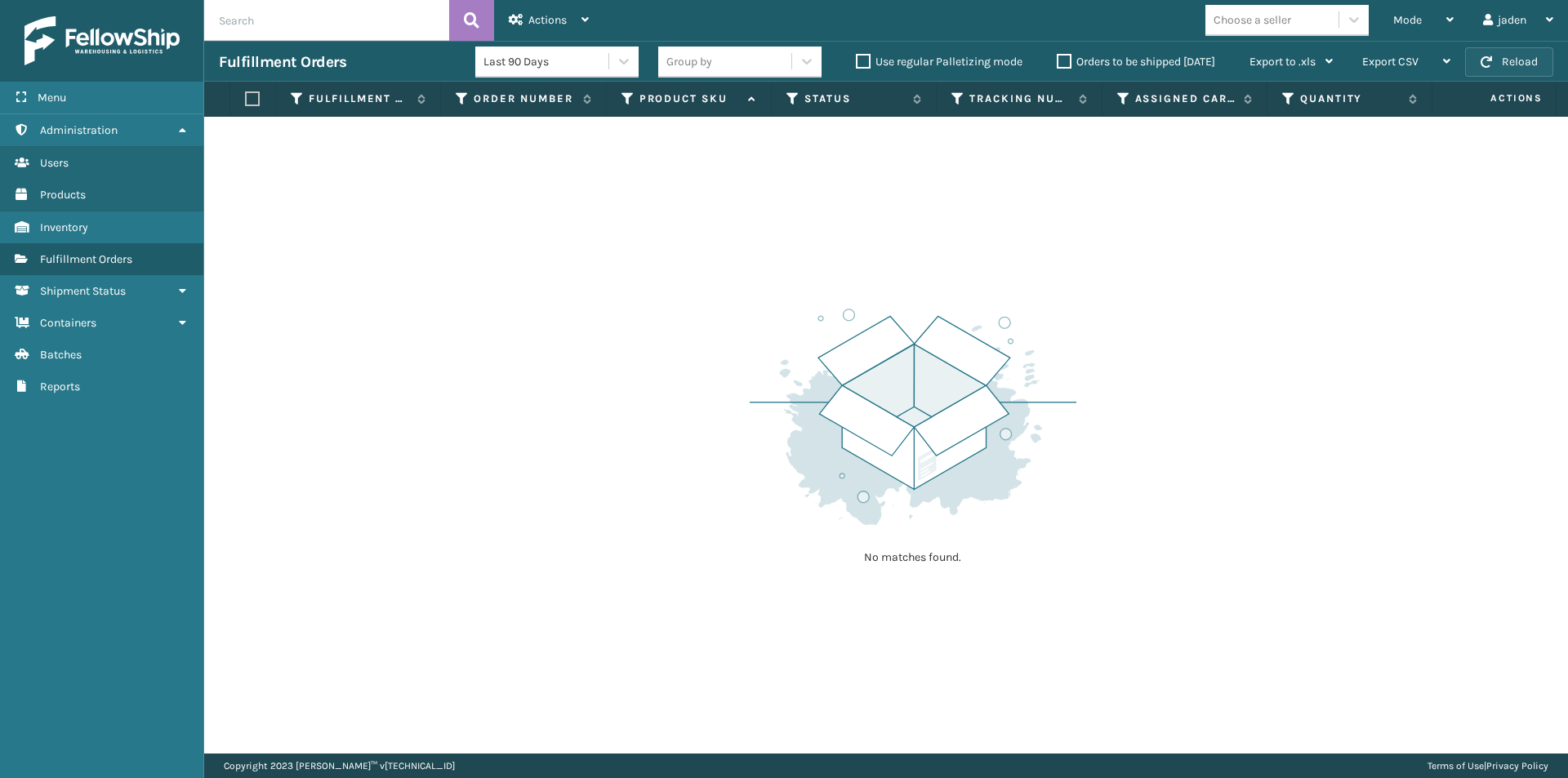
click at [1489, 66] on span "button" at bounding box center [1486, 62] width 11 height 11
click at [1505, 60] on button "Reload" at bounding box center [1509, 62] width 88 height 29
